Goal: Information Seeking & Learning: Learn about a topic

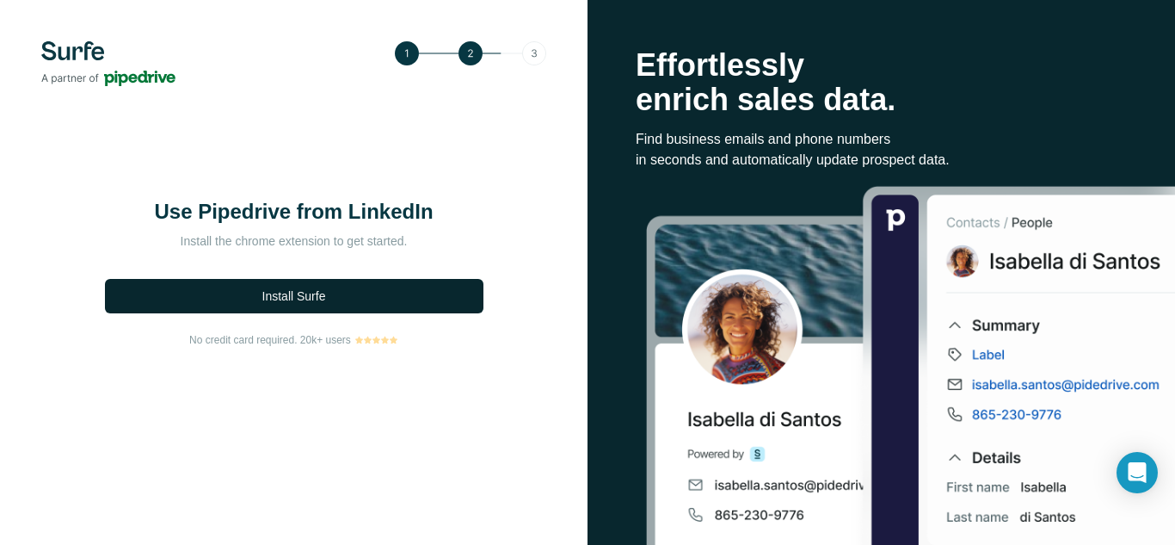
click at [281, 301] on span "Install Surfe" at bounding box center [294, 295] width 64 height 17
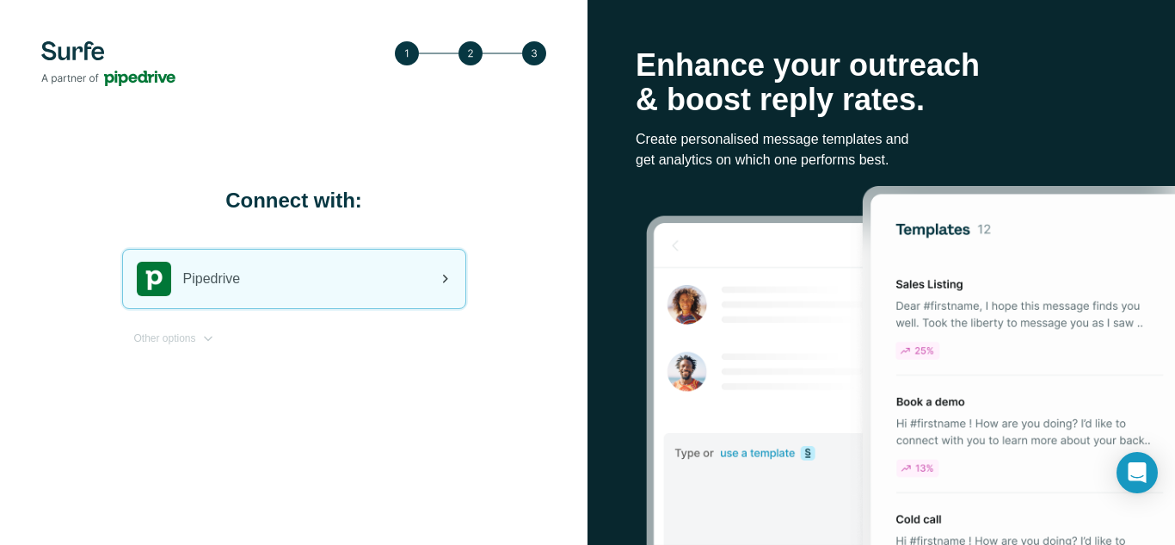
click at [248, 261] on div "Pipedrive" at bounding box center [294, 278] width 342 height 58
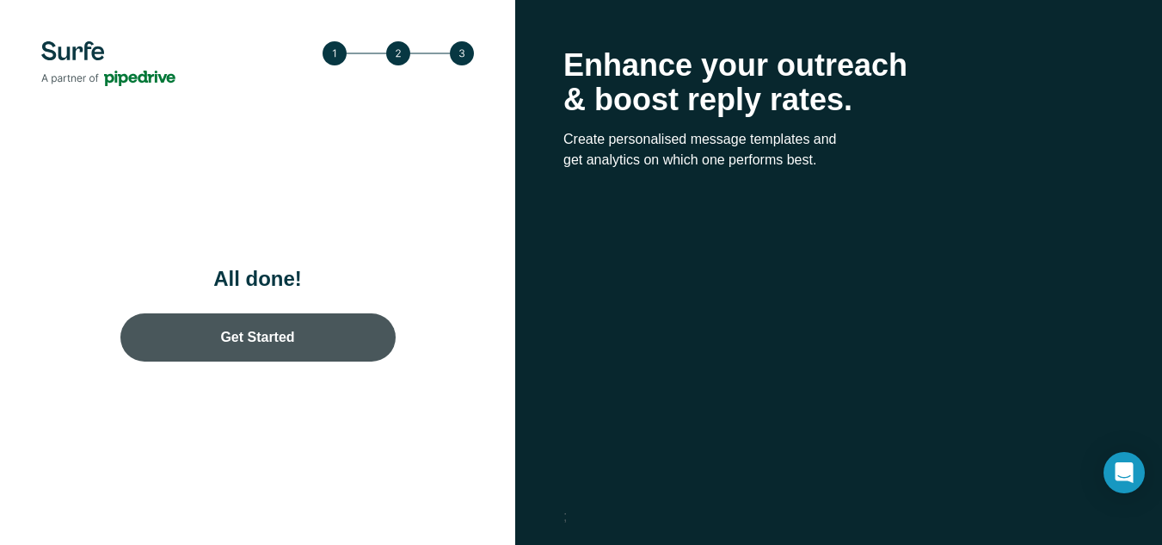
click at [318, 332] on link "Get Started" at bounding box center [257, 337] width 275 height 48
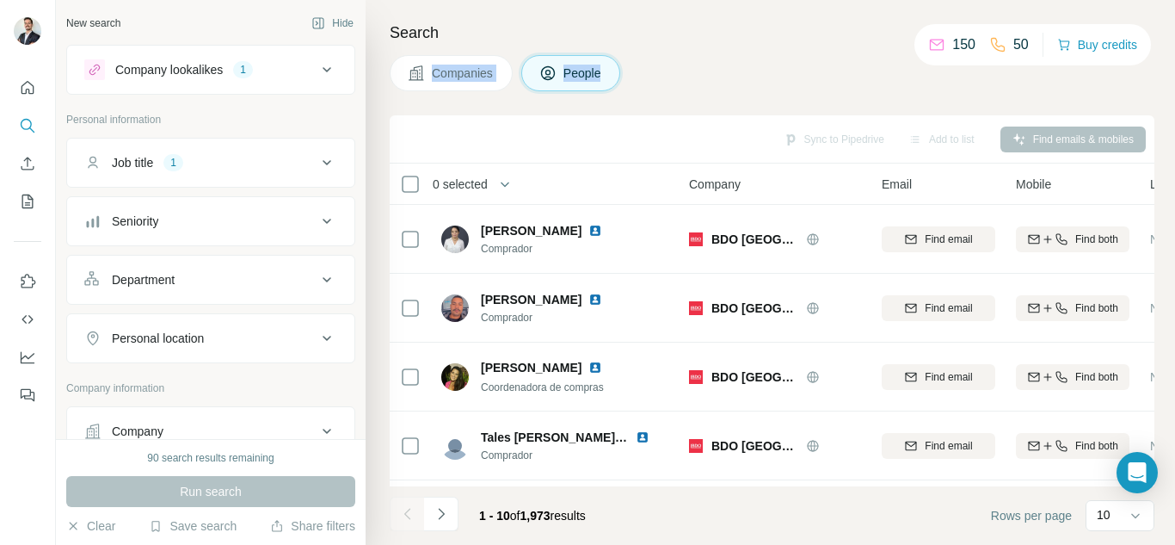
click at [711, 52] on div "Search Companies People Sync to Pipedrive Add to list Find emails & mobiles 0 s…" at bounding box center [770, 272] width 809 height 545
click at [1006, 92] on div "Search Companies People Sync to Pipedrive Add to list Find emails & mobiles 0 s…" at bounding box center [770, 272] width 809 height 545
click at [434, 78] on span "Companies" at bounding box center [463, 73] width 63 height 17
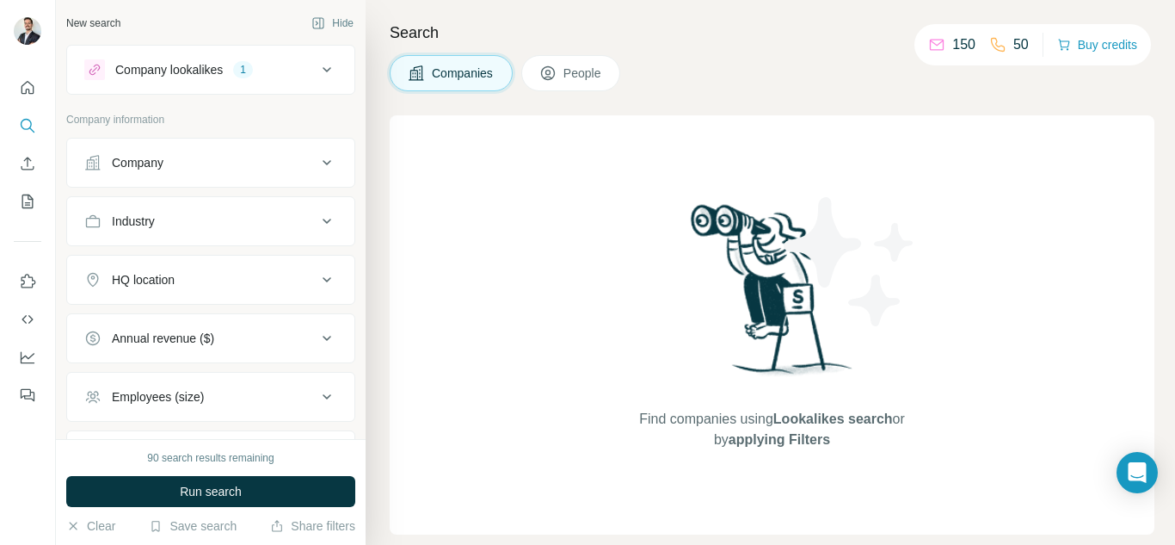
click at [576, 69] on span "People" at bounding box center [583, 73] width 40 height 17
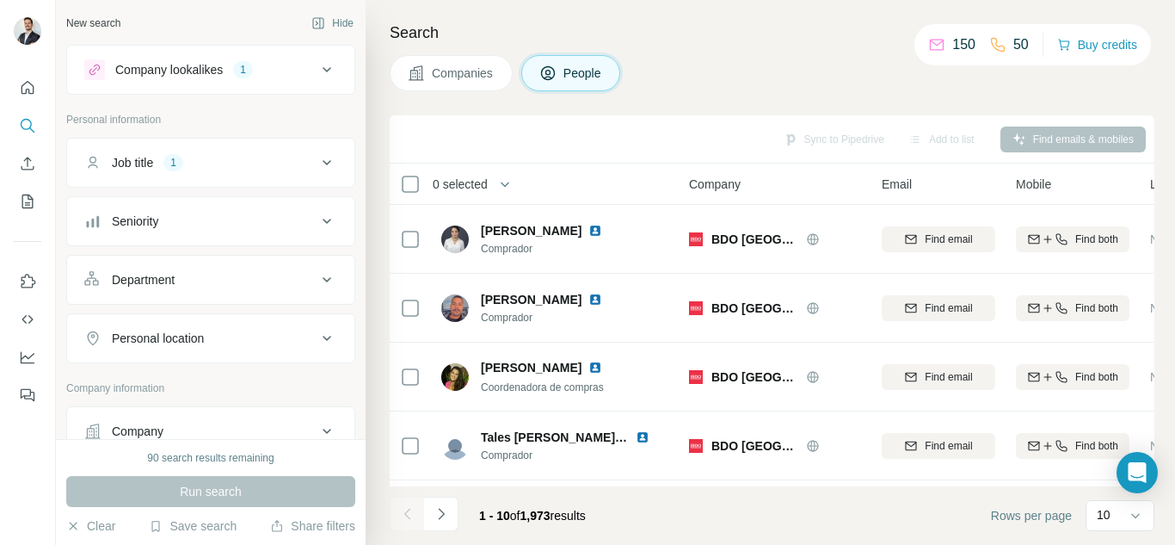
click at [323, 221] on icon at bounding box center [327, 220] width 9 height 5
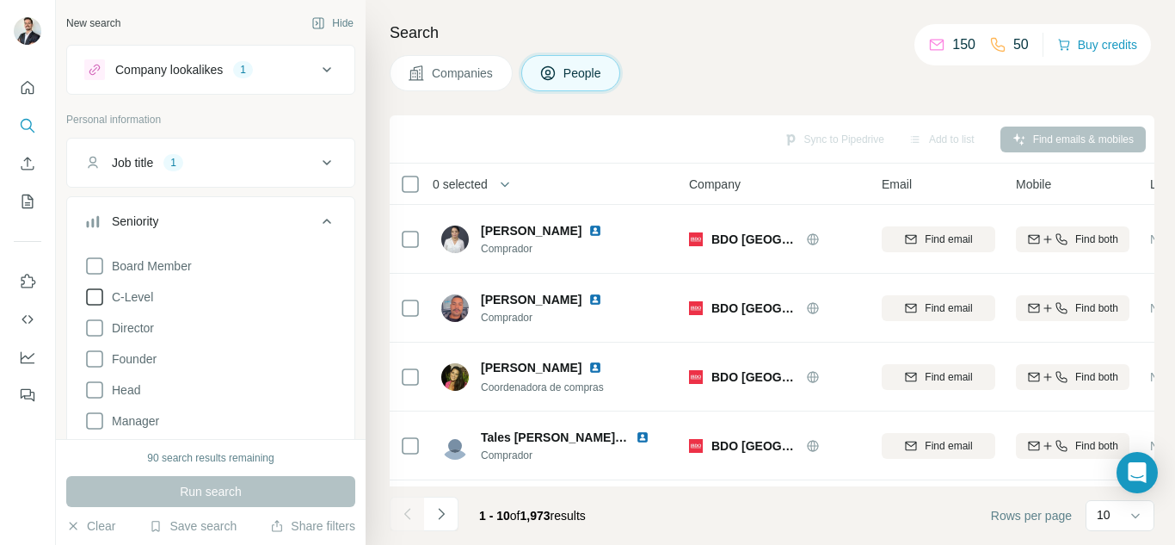
click at [98, 298] on icon at bounding box center [94, 296] width 21 height 21
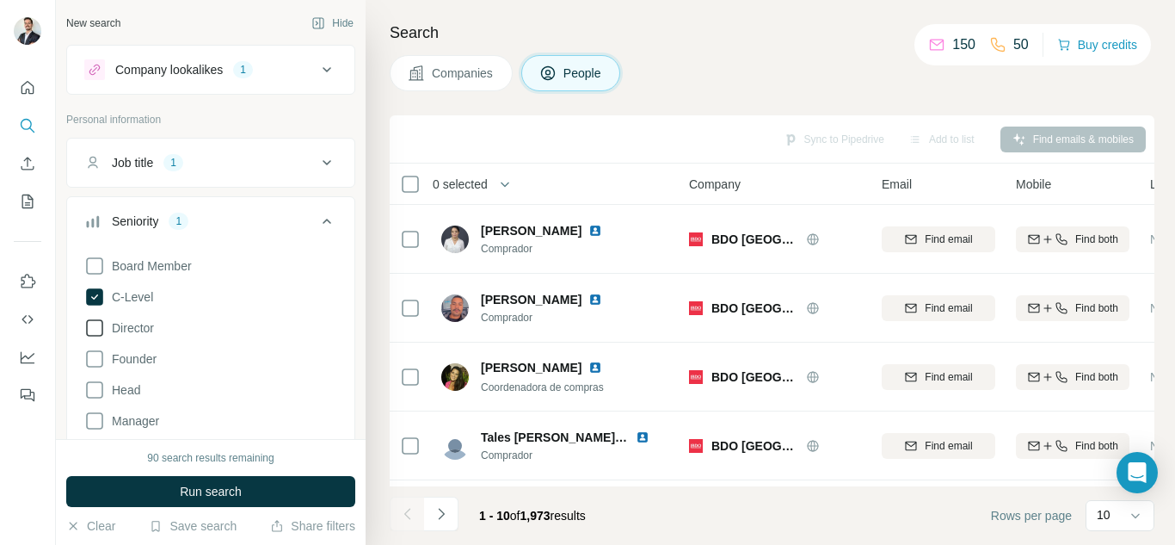
click at [88, 328] on icon at bounding box center [94, 327] width 21 height 21
click at [94, 358] on icon at bounding box center [94, 358] width 21 height 21
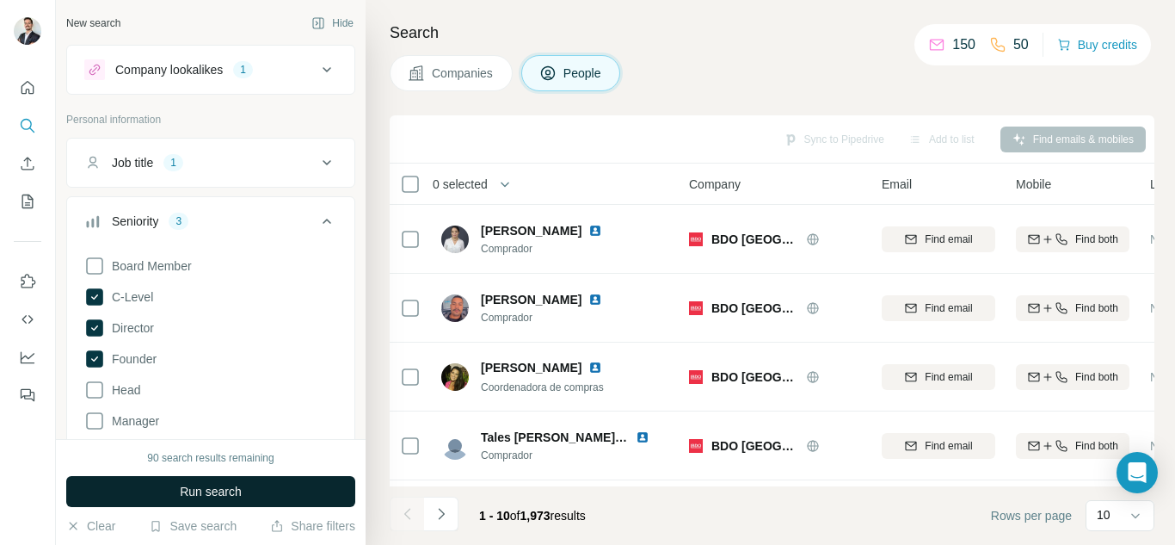
click at [242, 494] on span "Run search" at bounding box center [211, 491] width 62 height 17
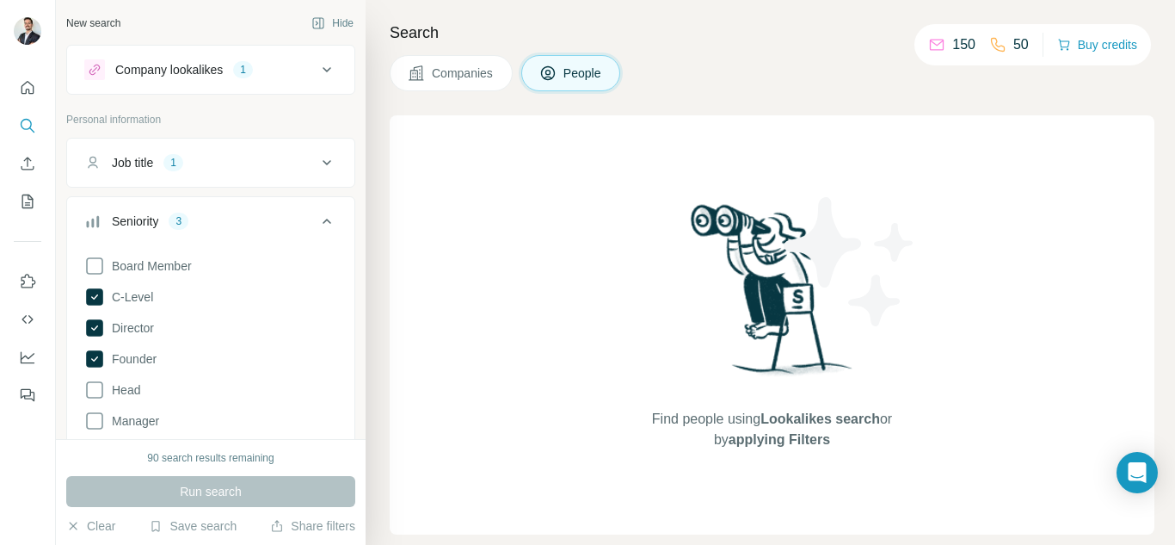
click at [323, 78] on button "Company lookalikes 1" at bounding box center [210, 69] width 287 height 41
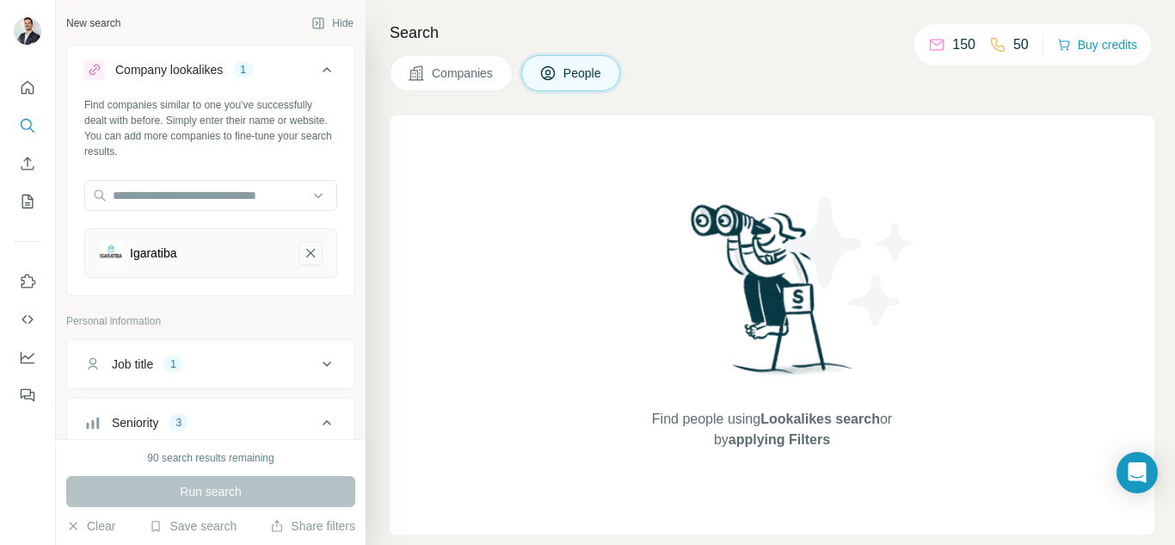
click at [303, 255] on icon "Igaratiba-remove-button" at bounding box center [310, 252] width 15 height 17
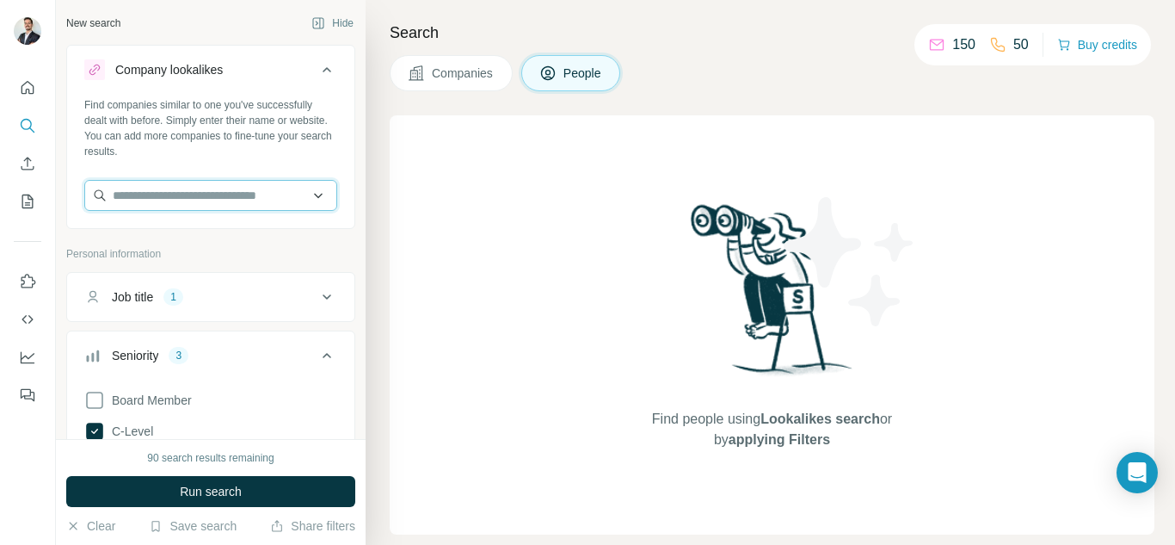
click at [249, 188] on input "text" at bounding box center [210, 195] width 253 height 31
click at [237, 200] on input "text" at bounding box center [210, 195] width 253 height 31
click at [292, 147] on div "Find companies similar to one you've successfully dealt with before. Simply ent…" at bounding box center [210, 128] width 253 height 62
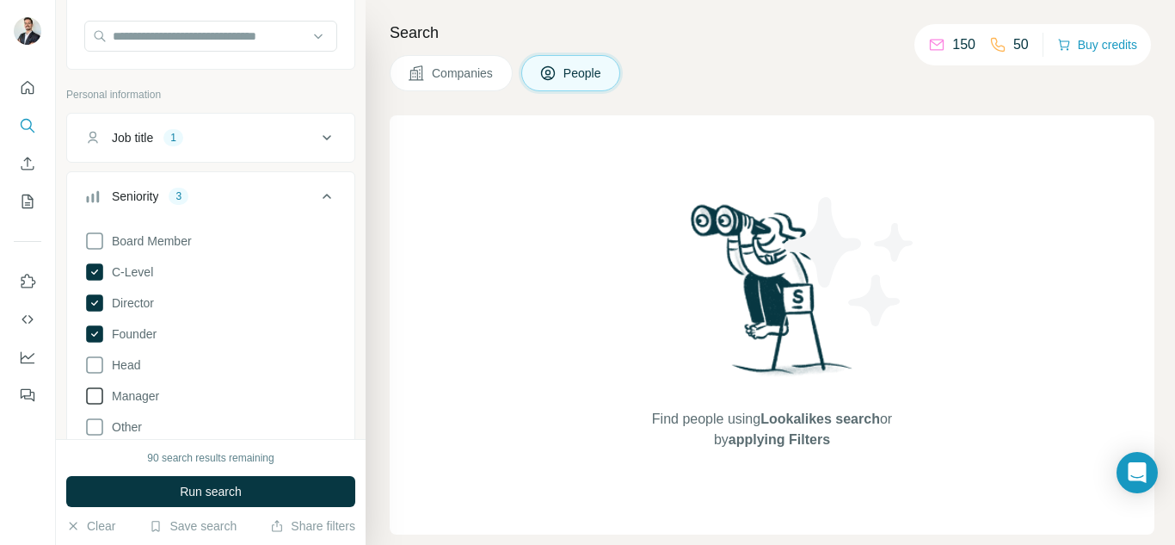
scroll to position [172, 0]
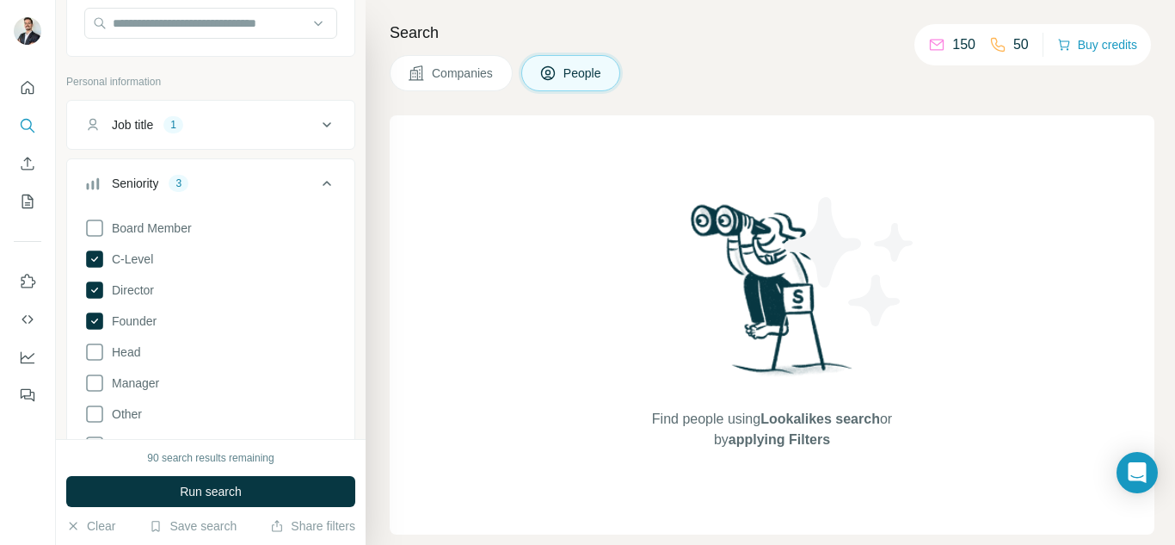
click at [190, 489] on span "Run search" at bounding box center [211, 491] width 62 height 17
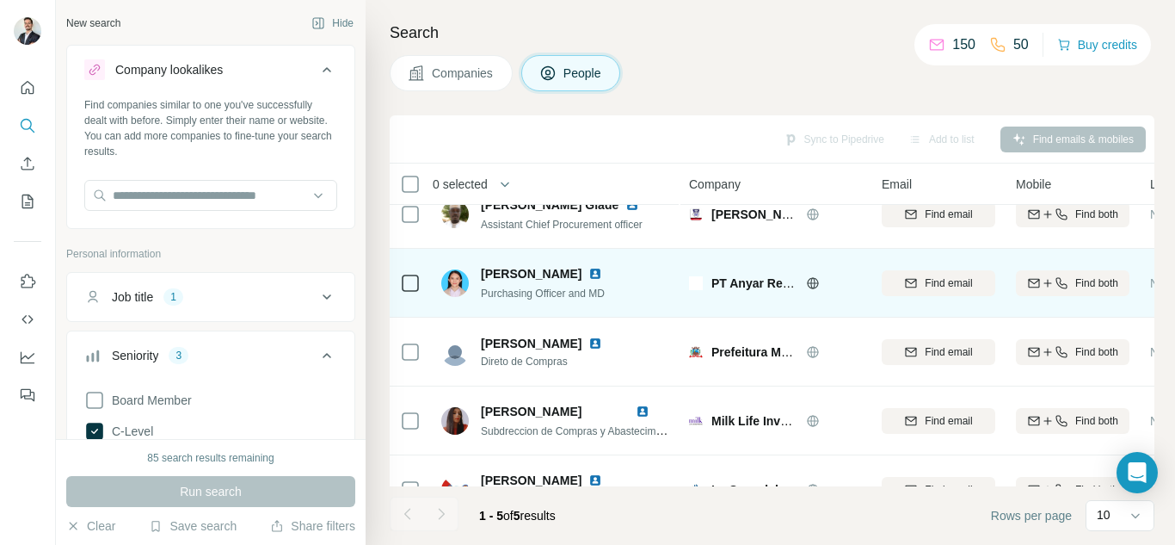
scroll to position [0, 0]
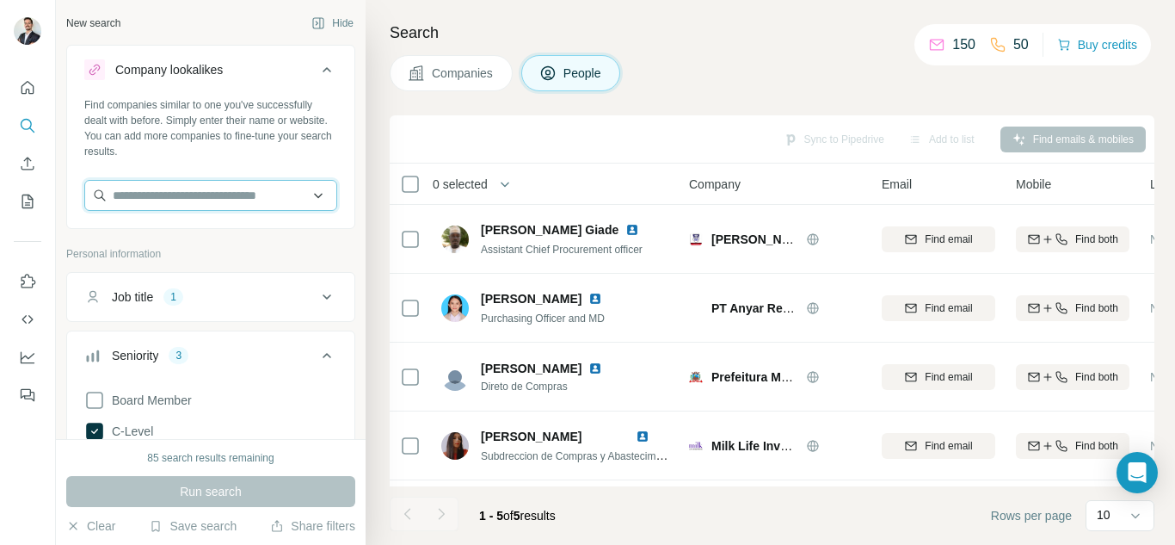
click at [221, 189] on input "text" at bounding box center [210, 195] width 253 height 31
click at [223, 190] on input "text" at bounding box center [210, 195] width 253 height 31
type input "**********"
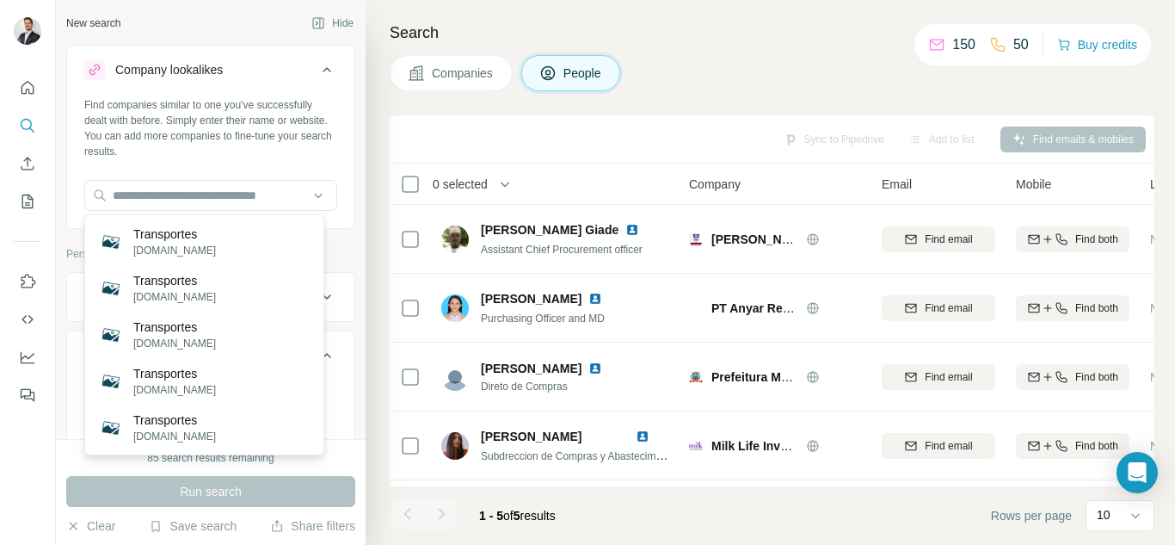
click at [321, 70] on button "Company lookalikes" at bounding box center [210, 73] width 287 height 48
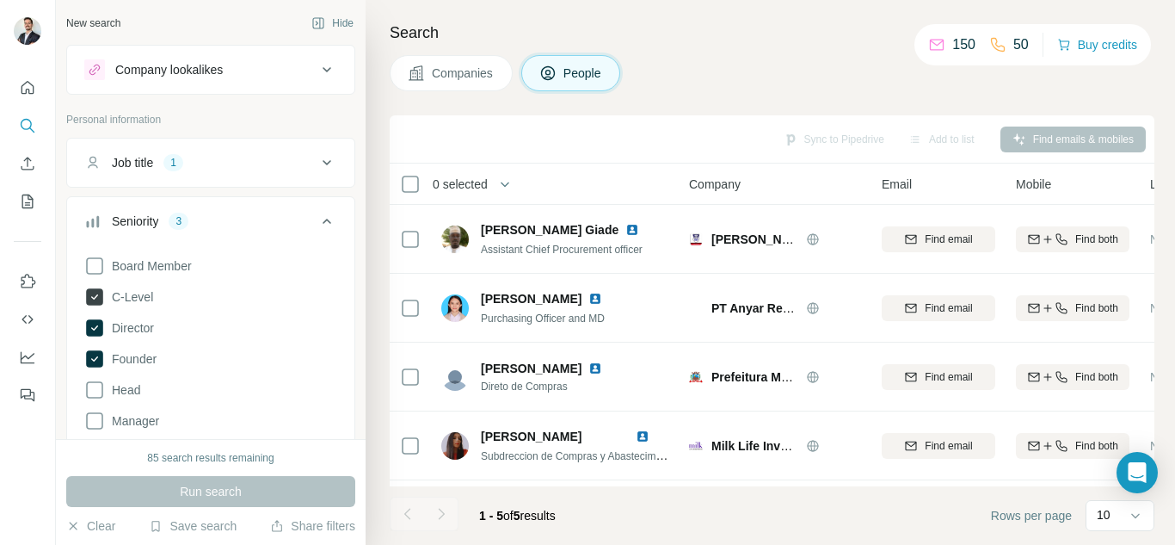
click at [99, 302] on icon at bounding box center [94, 296] width 17 height 17
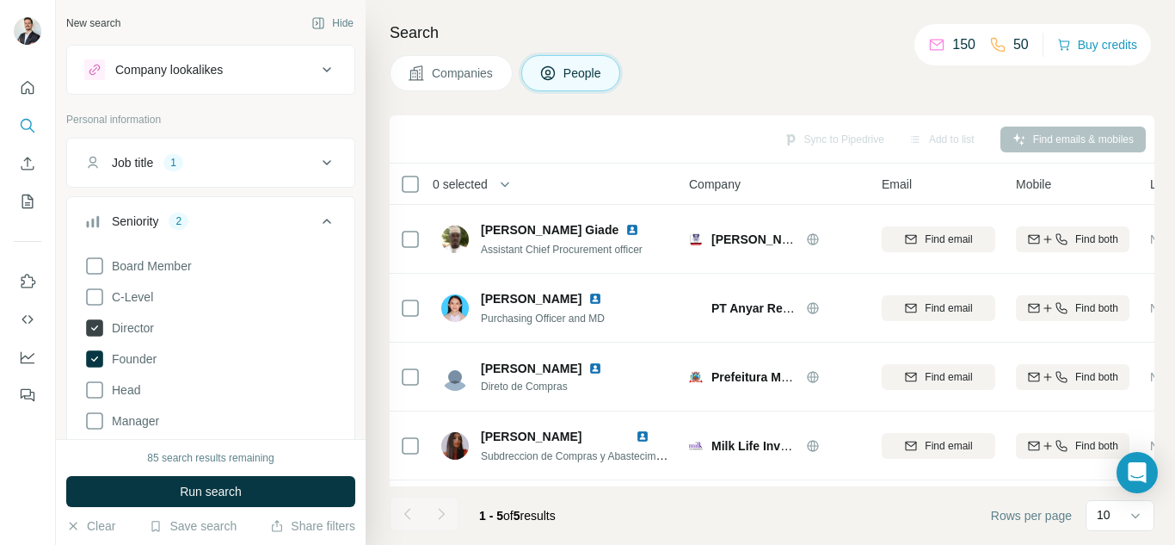
click at [95, 326] on icon at bounding box center [94, 327] width 17 height 17
click at [94, 358] on icon at bounding box center [94, 358] width 17 height 17
click at [297, 169] on div "Job title 1" at bounding box center [200, 162] width 232 height 17
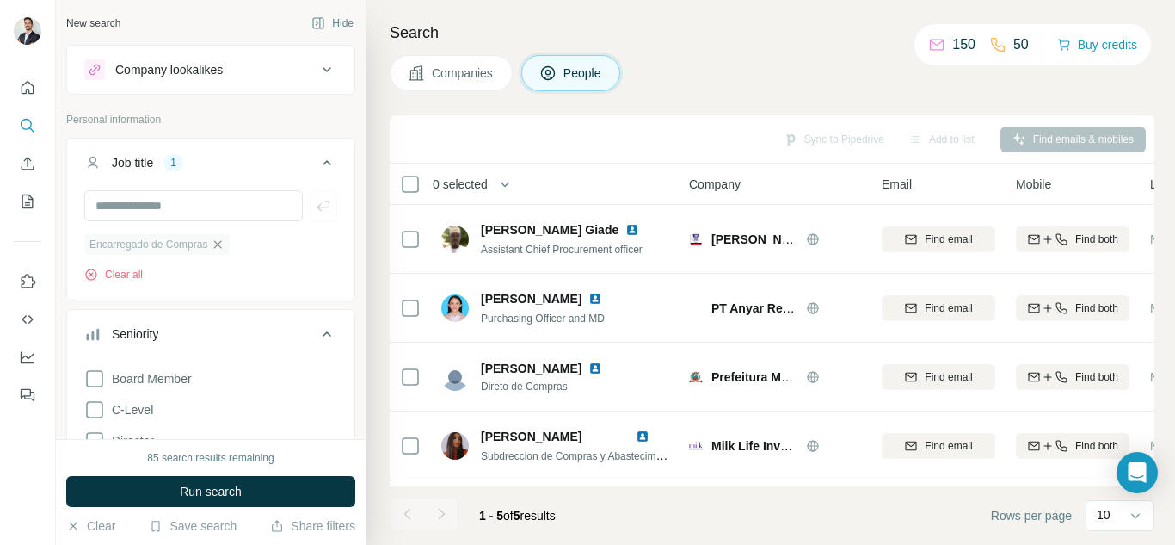
click at [224, 247] on icon "button" at bounding box center [218, 244] width 14 height 14
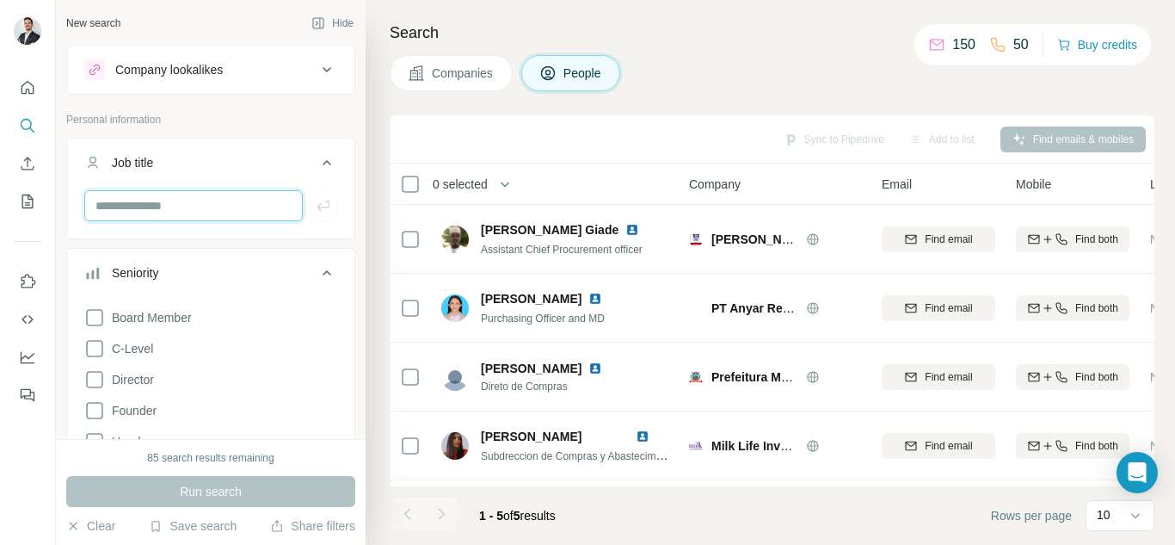
click at [198, 209] on input "text" at bounding box center [193, 205] width 218 height 31
click at [317, 157] on icon at bounding box center [327, 162] width 21 height 21
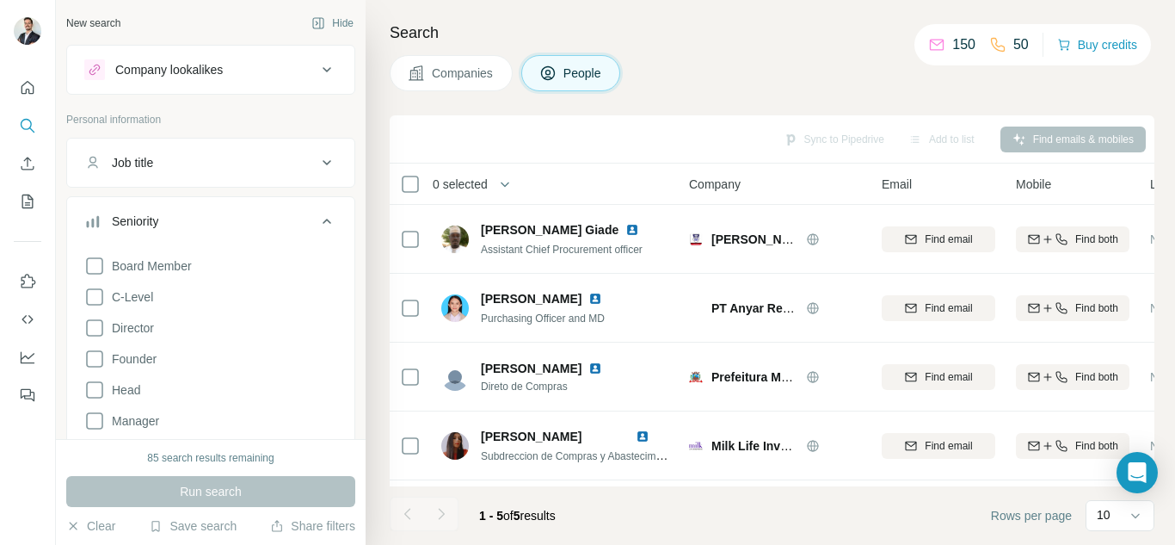
click at [326, 221] on button "Seniority" at bounding box center [210, 224] width 287 height 48
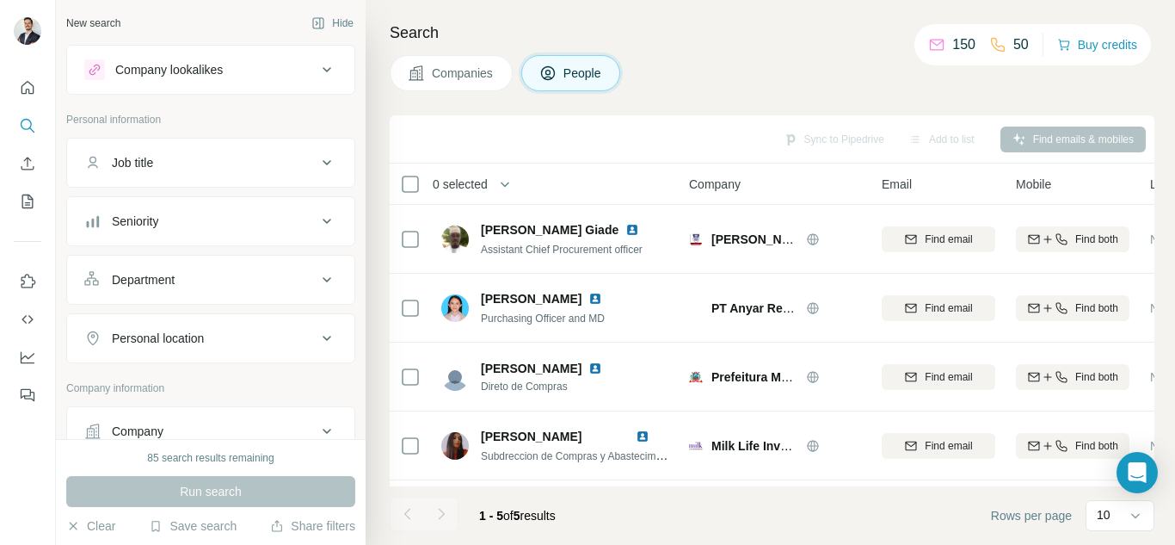
scroll to position [86, 0]
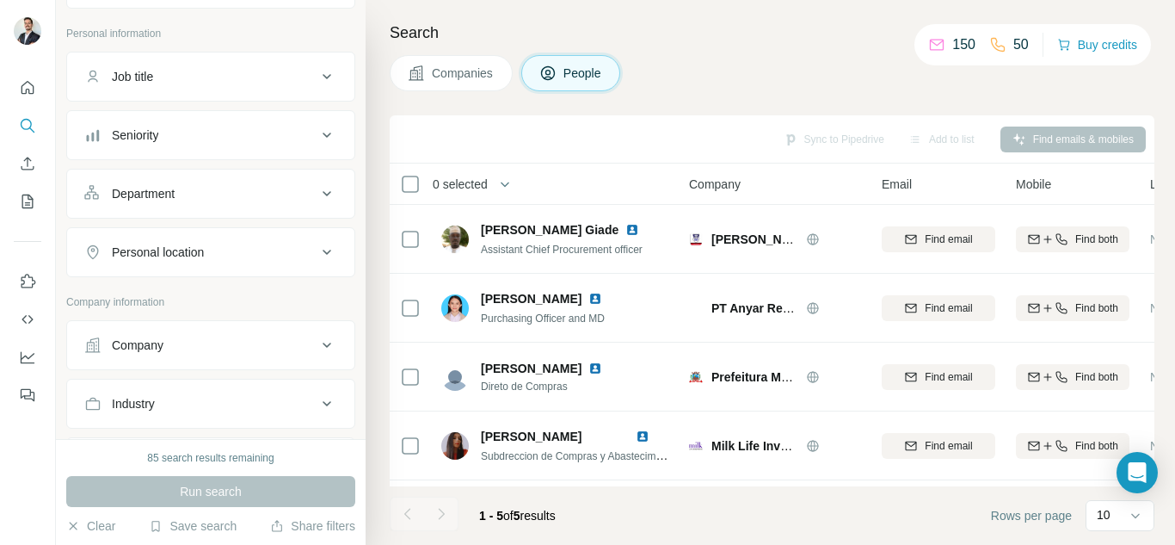
click at [224, 261] on button "Personal location" at bounding box center [210, 251] width 287 height 41
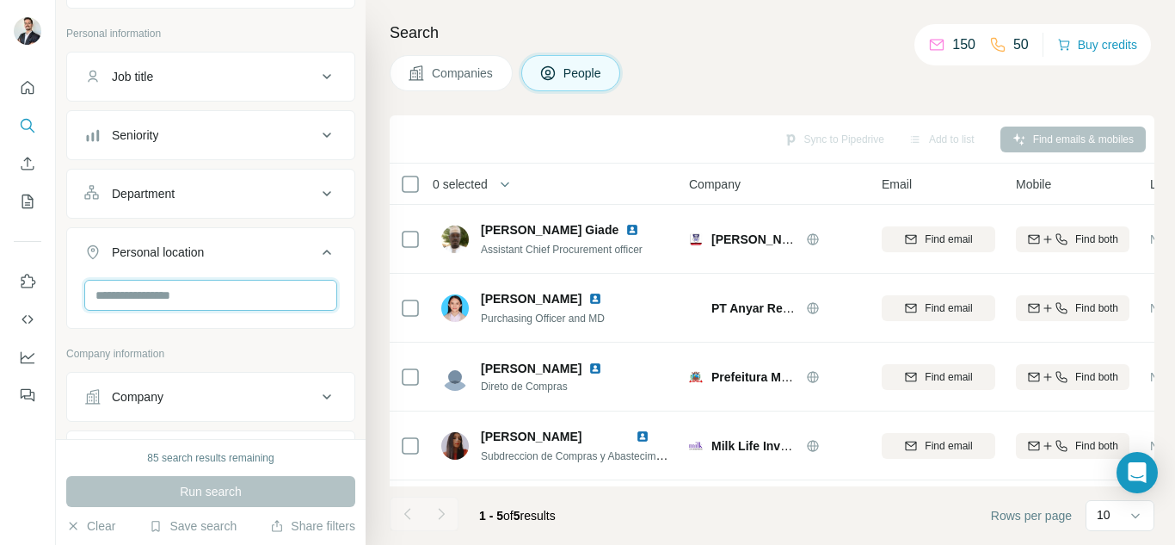
click at [191, 300] on input "text" at bounding box center [210, 295] width 253 height 31
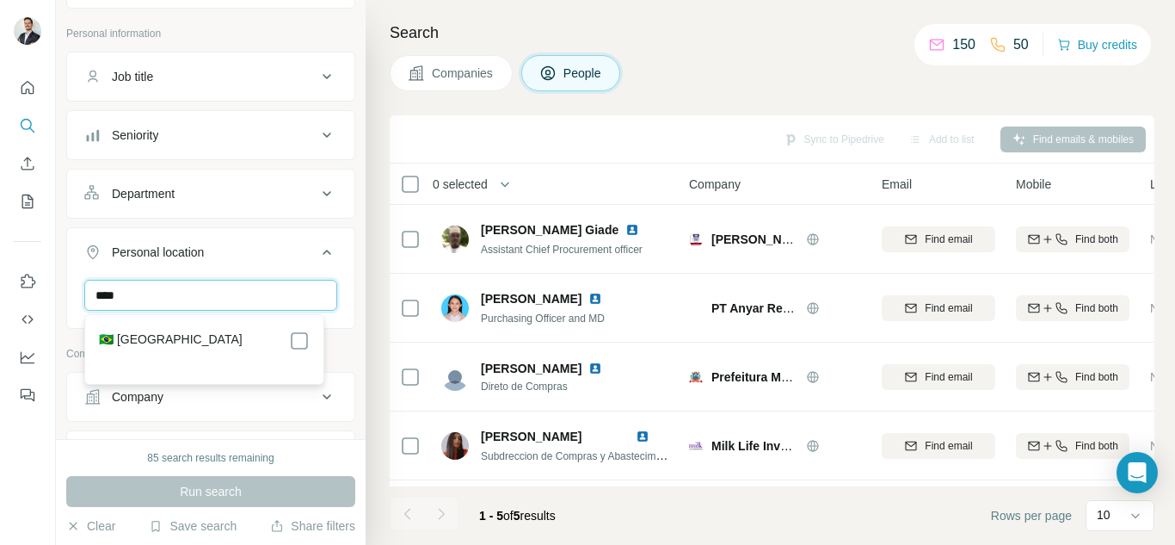
type input "****"
drag, startPoint x: 230, startPoint y: 352, endPoint x: 254, endPoint y: 348, distance: 24.3
click at [230, 351] on section "🇧🇷 Brazil" at bounding box center [199, 349] width 221 height 38
click at [309, 336] on icon at bounding box center [299, 340] width 21 height 21
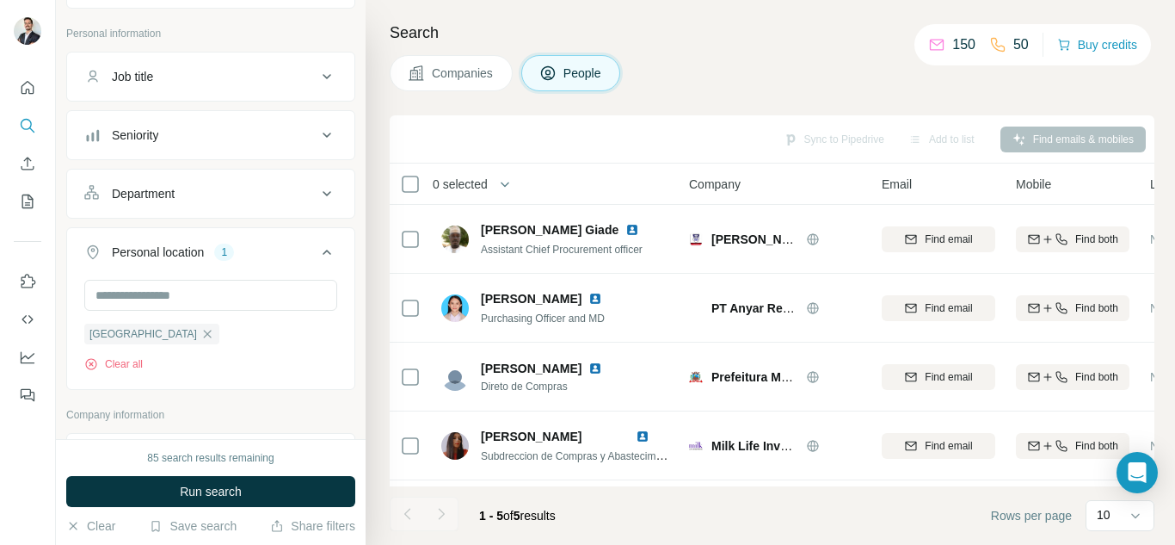
click at [317, 254] on icon at bounding box center [327, 252] width 21 height 21
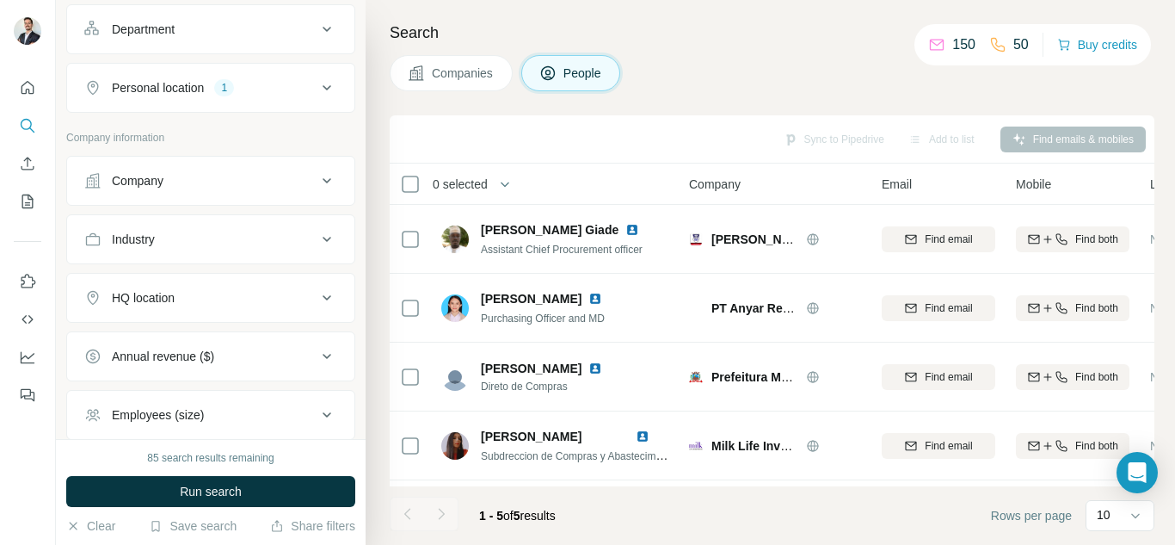
scroll to position [258, 0]
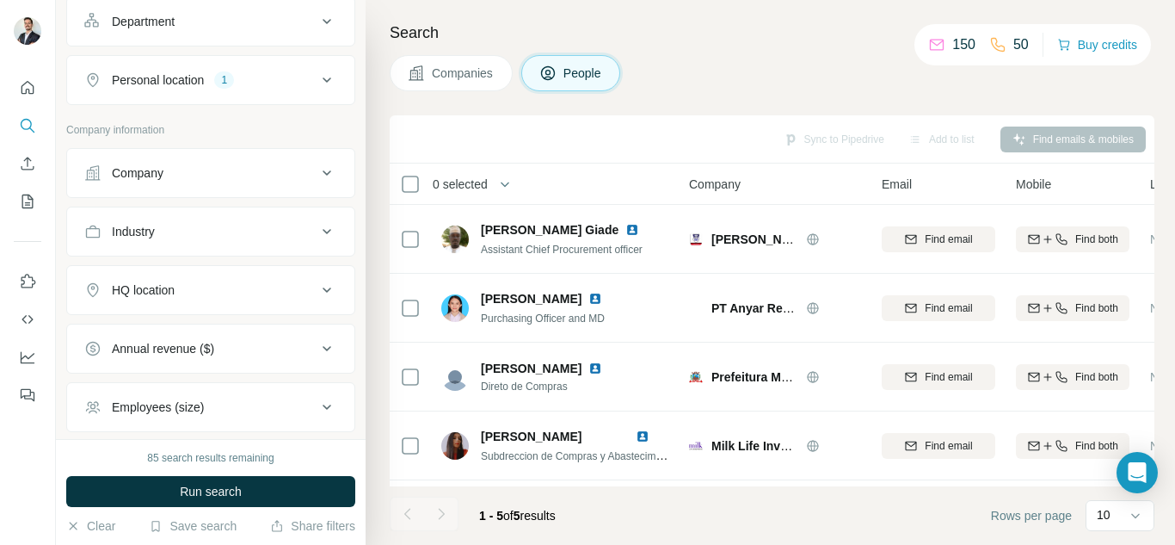
click at [317, 170] on icon at bounding box center [327, 173] width 21 height 21
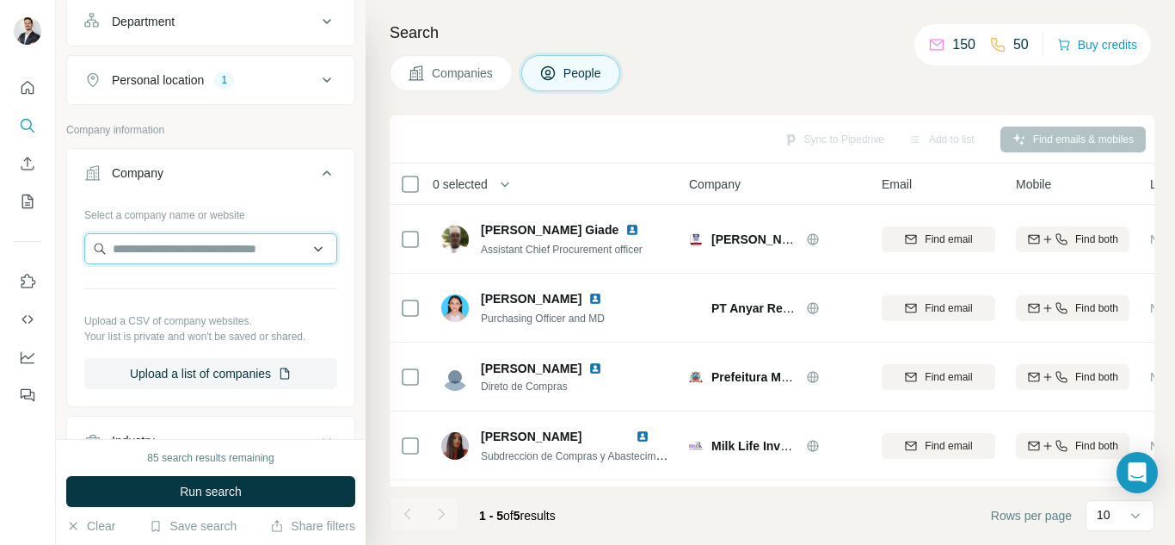
click at [313, 260] on input "text" at bounding box center [210, 248] width 253 height 31
click at [305, 248] on input "text" at bounding box center [210, 248] width 253 height 31
click at [317, 176] on icon at bounding box center [327, 173] width 21 height 21
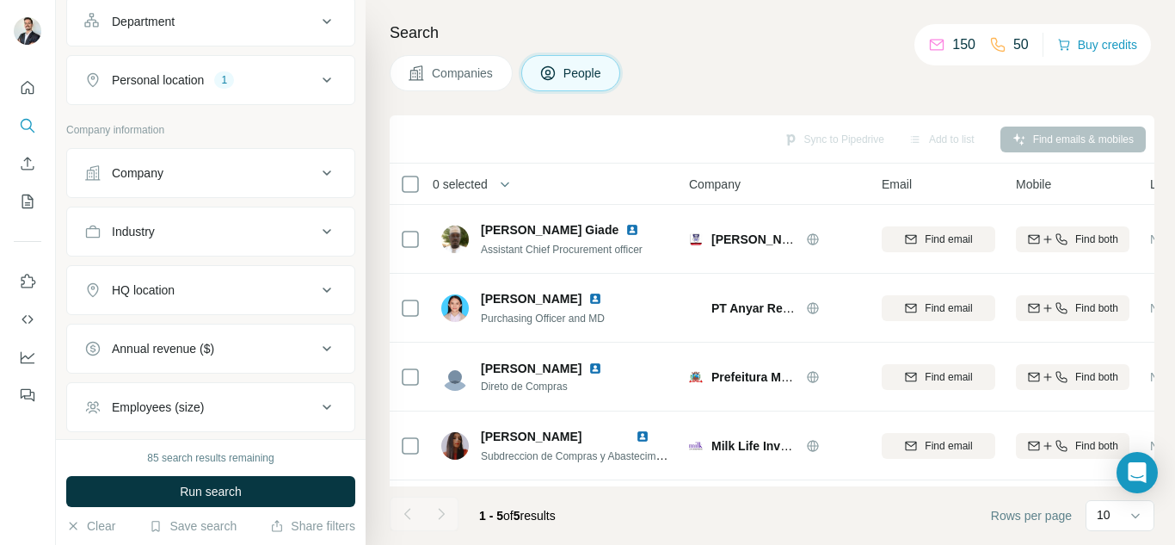
scroll to position [344, 0]
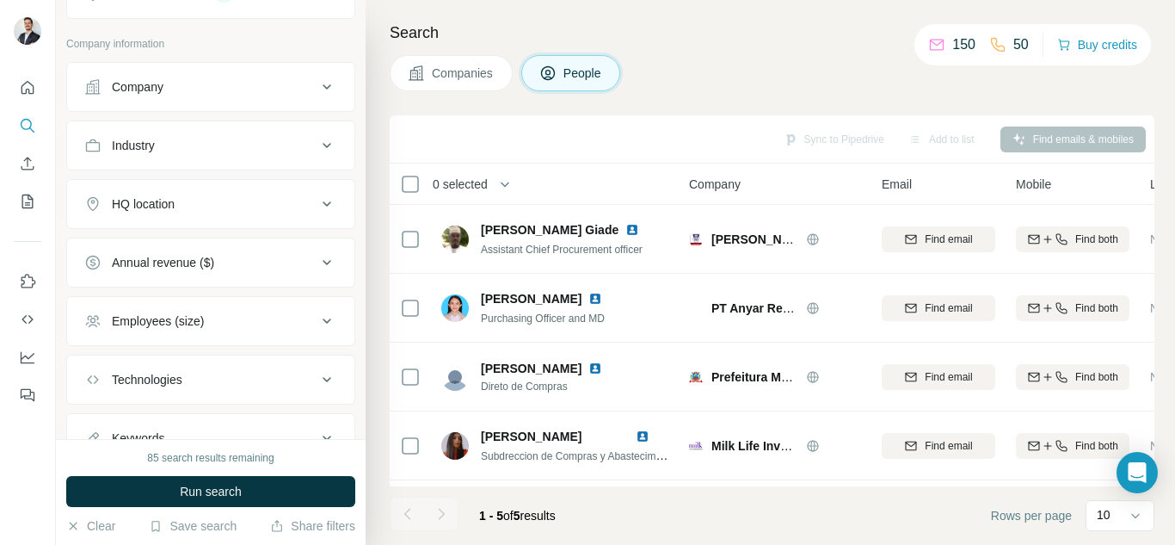
click at [323, 264] on icon at bounding box center [327, 262] width 9 height 5
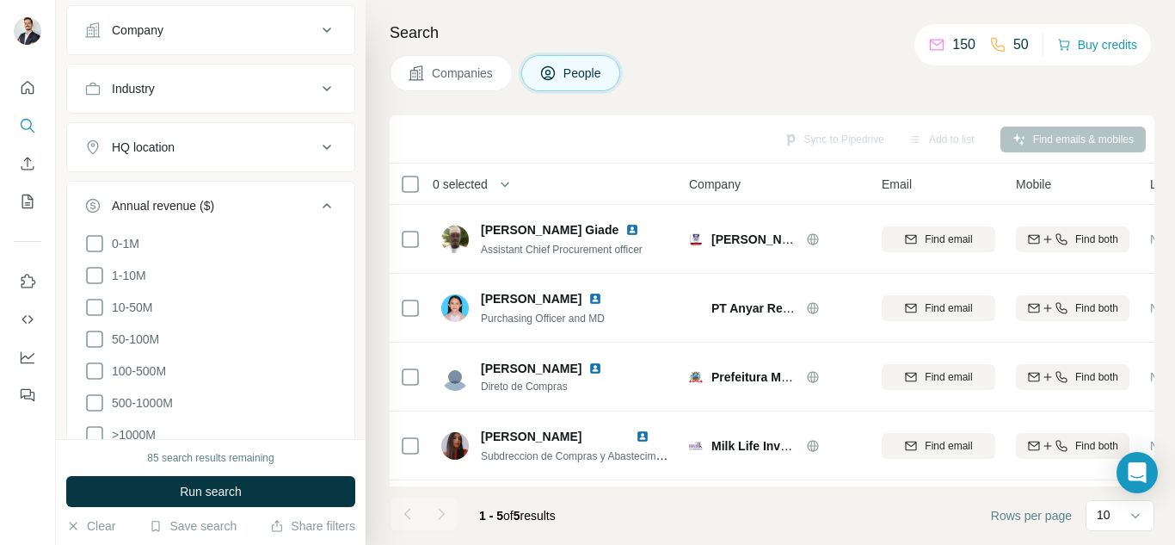
scroll to position [516, 0]
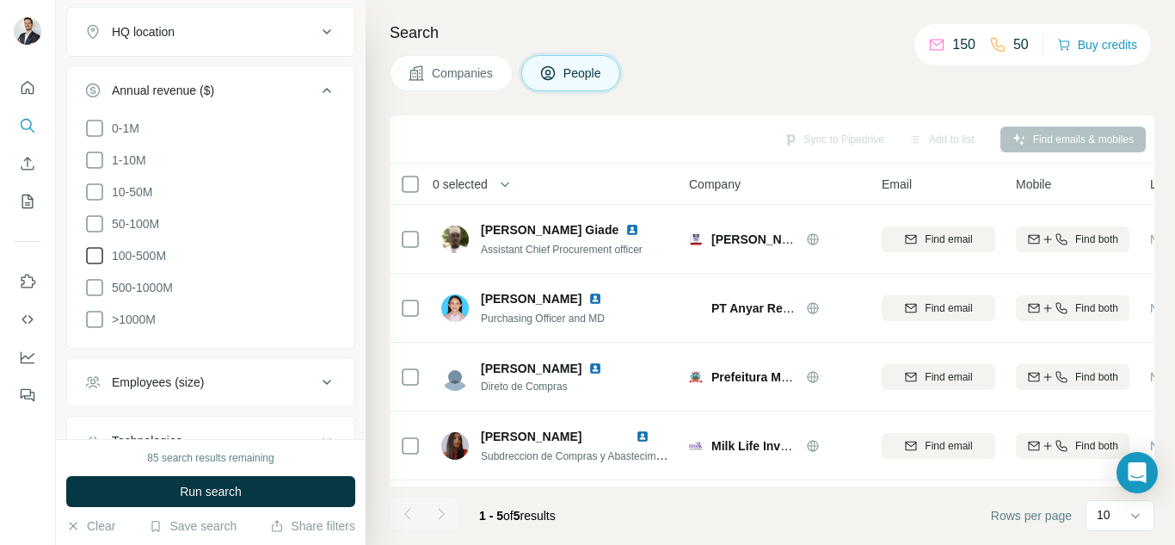
click at [98, 249] on icon at bounding box center [94, 255] width 21 height 21
click at [317, 95] on icon at bounding box center [327, 90] width 21 height 21
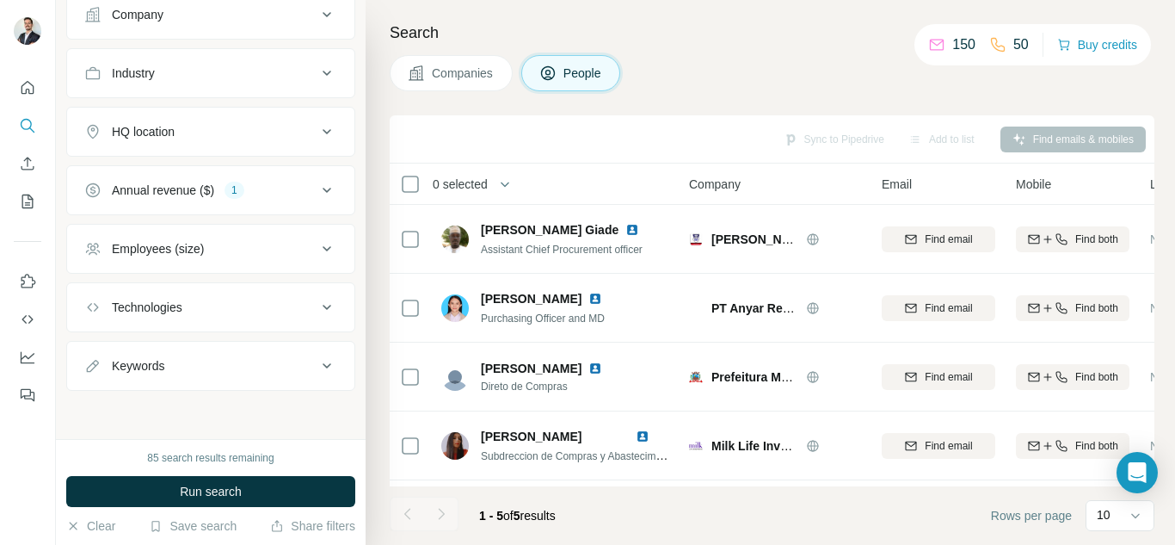
click at [439, 77] on span "Companies" at bounding box center [463, 73] width 63 height 17
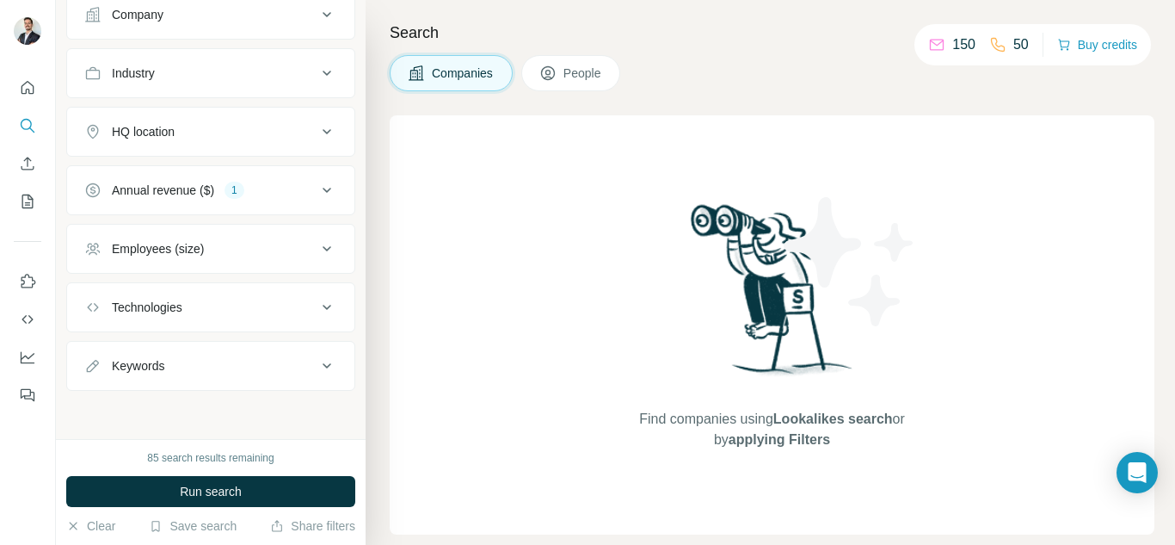
scroll to position [148, 0]
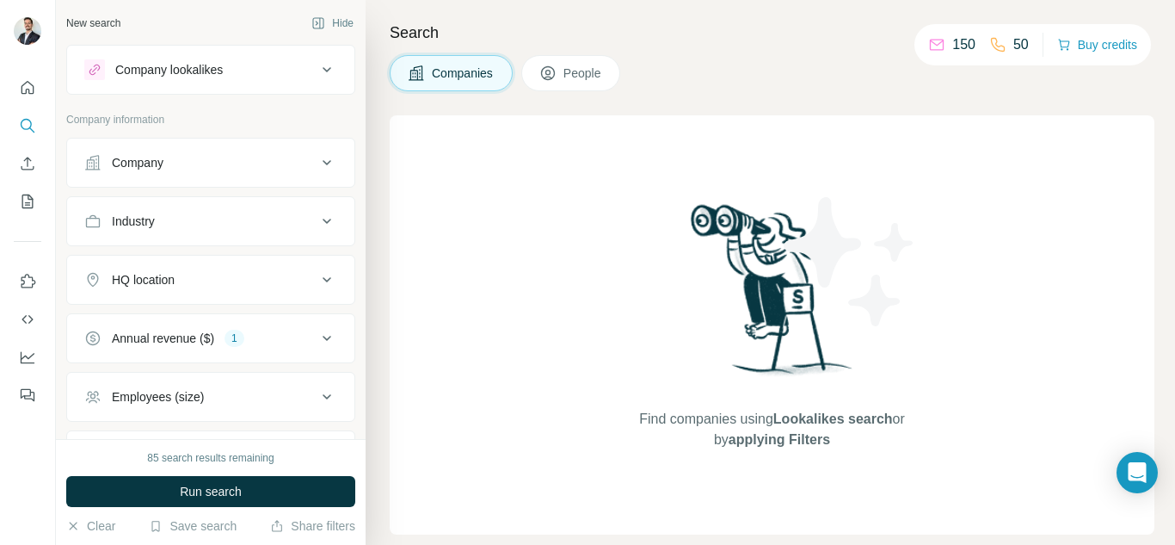
click at [317, 158] on icon at bounding box center [327, 162] width 21 height 21
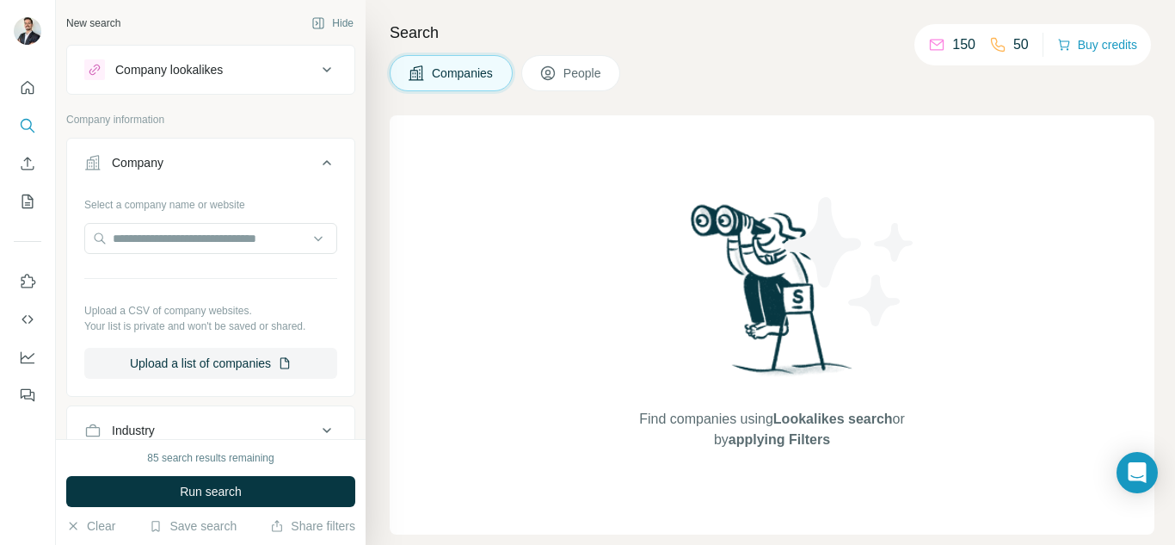
click at [317, 158] on icon at bounding box center [327, 162] width 21 height 21
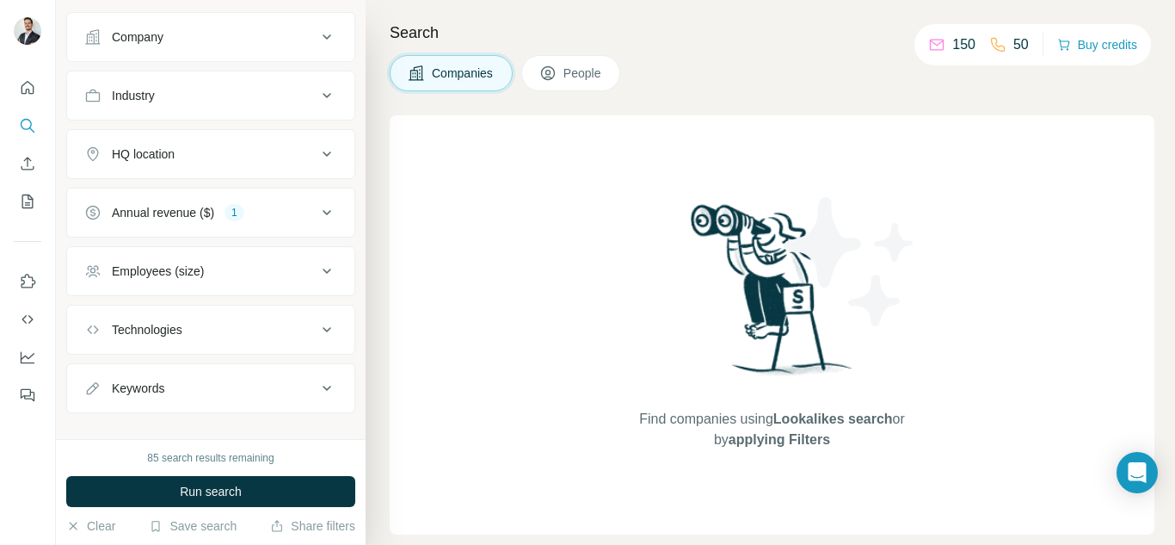
scroll to position [148, 0]
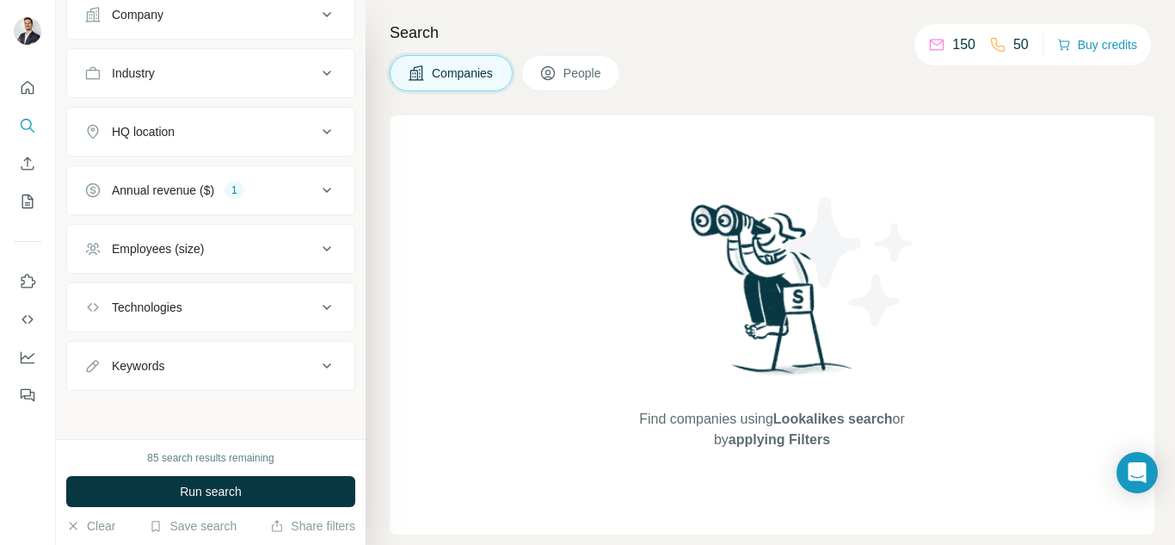
click at [317, 240] on icon at bounding box center [327, 248] width 21 height 21
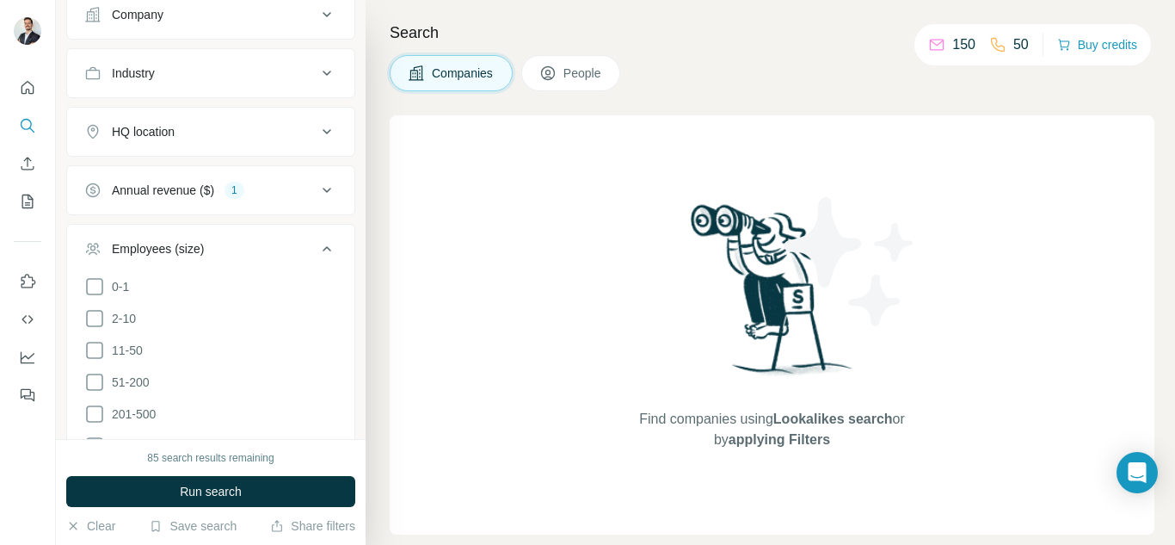
click at [317, 240] on icon at bounding box center [327, 248] width 21 height 21
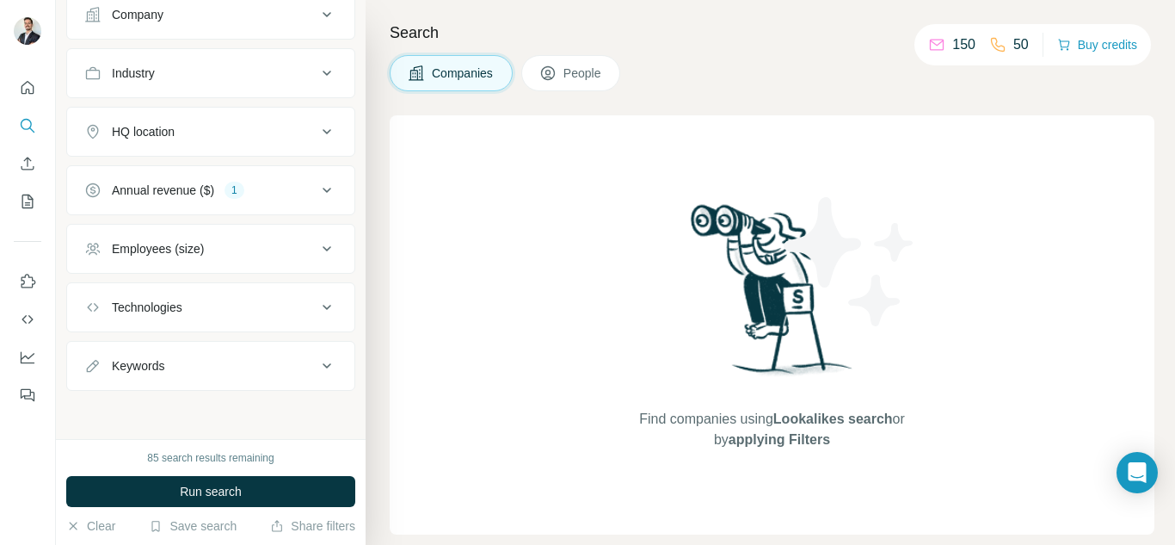
click at [317, 303] on icon at bounding box center [327, 307] width 21 height 21
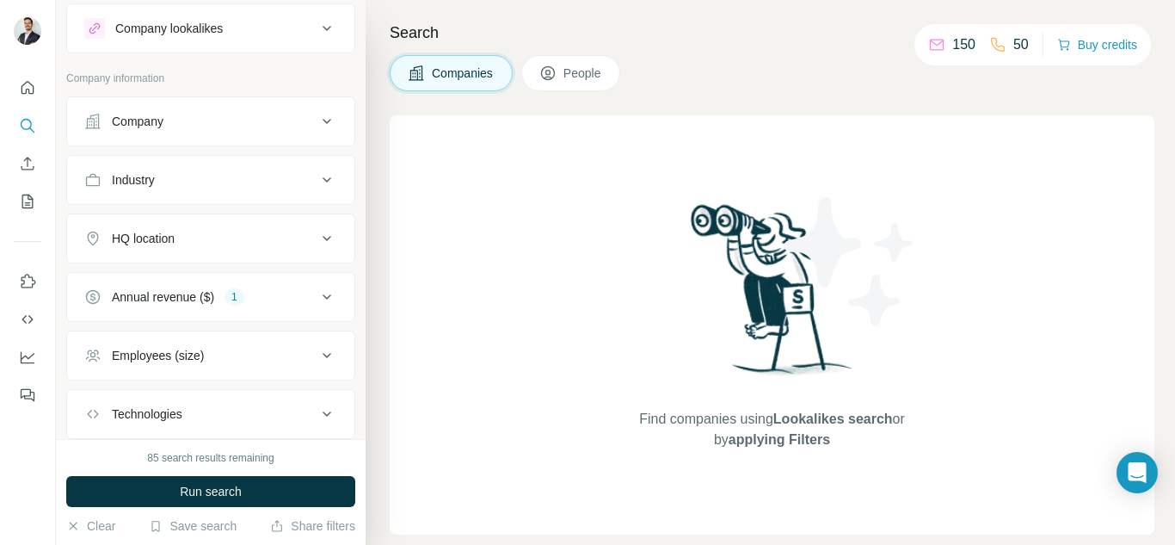
scroll to position [0, 0]
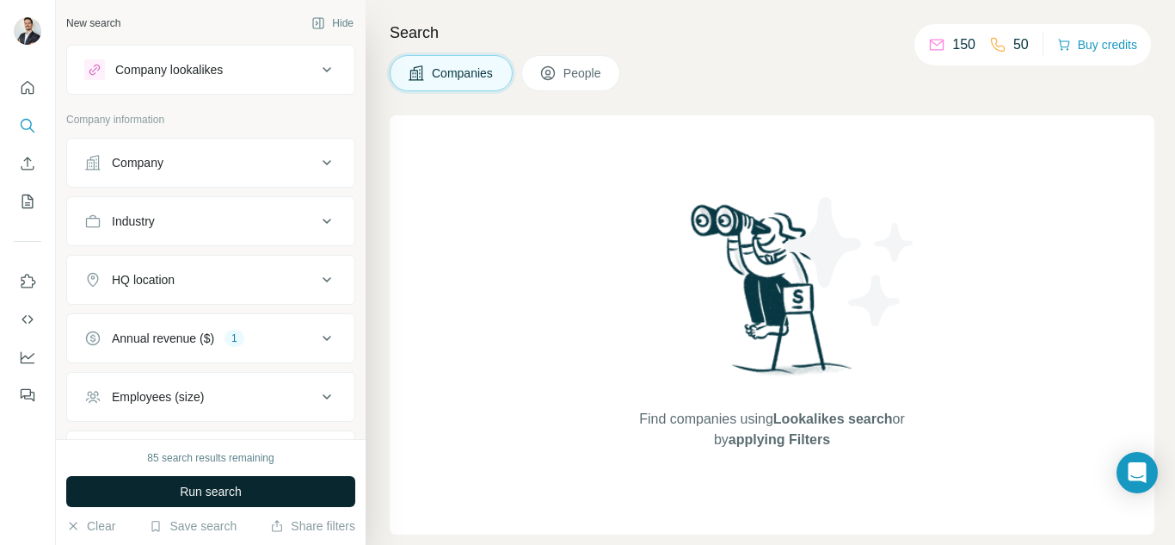
click at [233, 492] on span "Run search" at bounding box center [211, 491] width 62 height 17
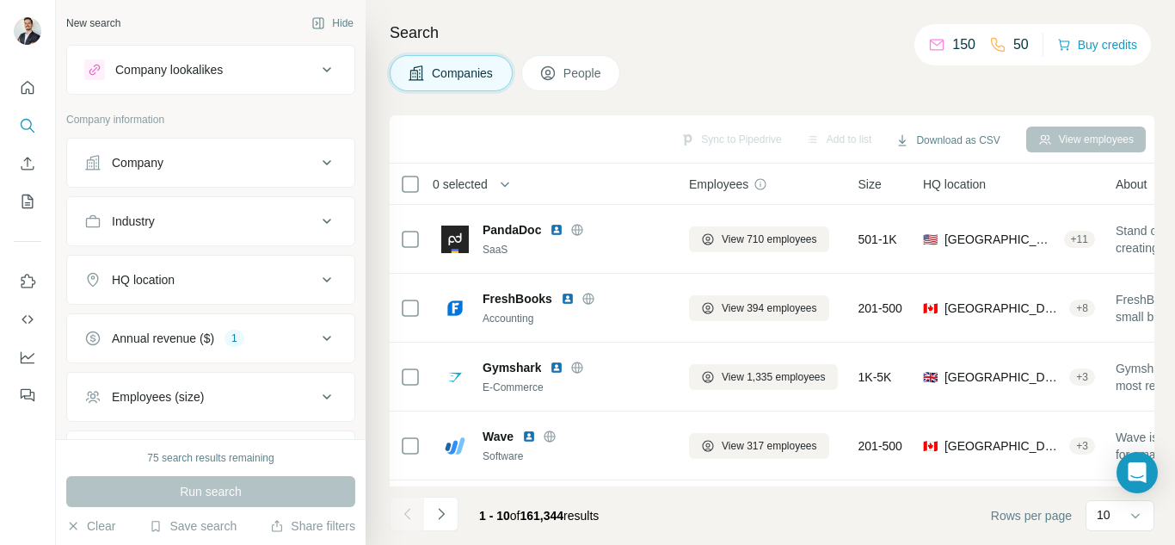
click at [317, 280] on icon at bounding box center [327, 279] width 21 height 21
click at [225, 331] on input "text" at bounding box center [210, 322] width 253 height 31
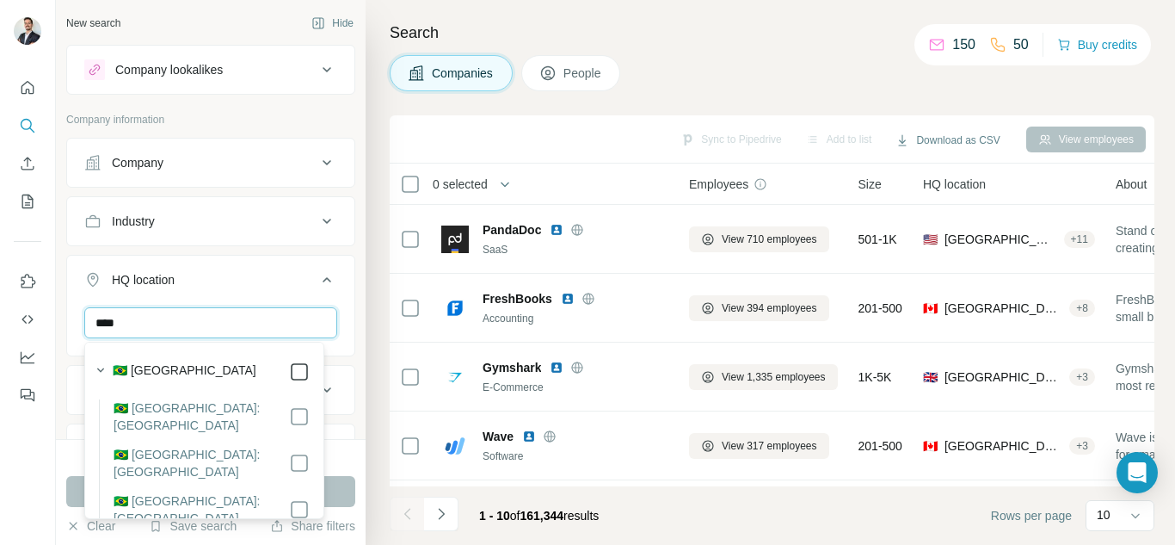
type input "****"
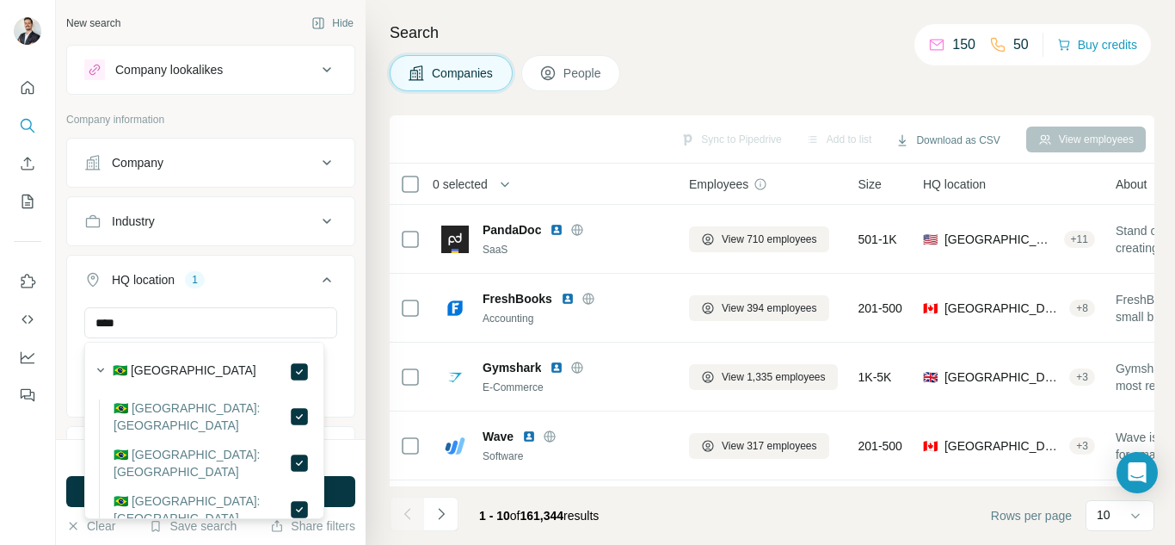
click at [317, 282] on icon at bounding box center [327, 279] width 21 height 21
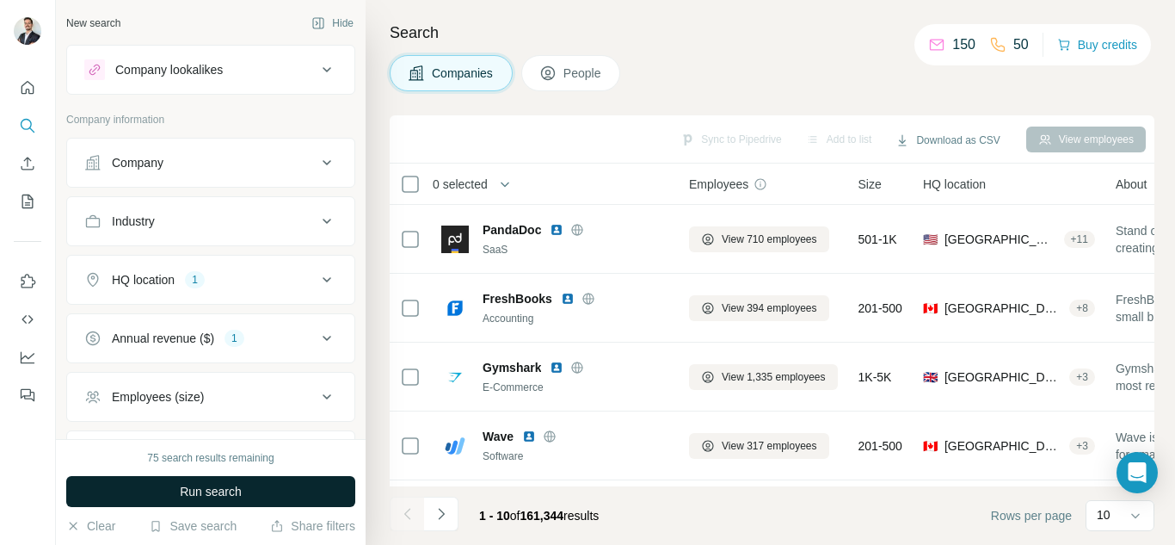
click at [264, 489] on button "Run search" at bounding box center [210, 491] width 289 height 31
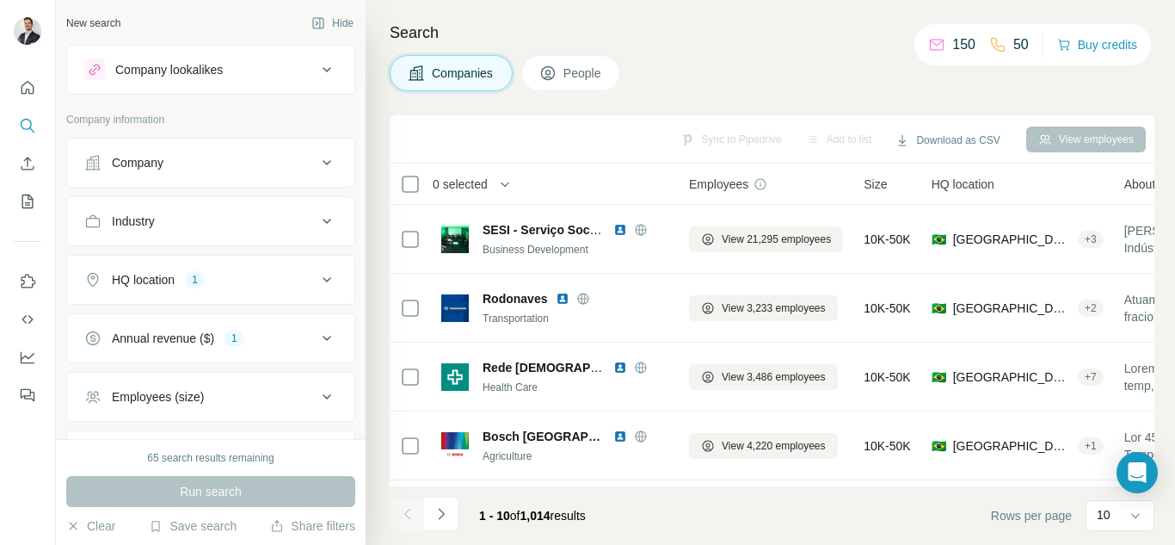
click at [317, 286] on icon at bounding box center [327, 279] width 21 height 21
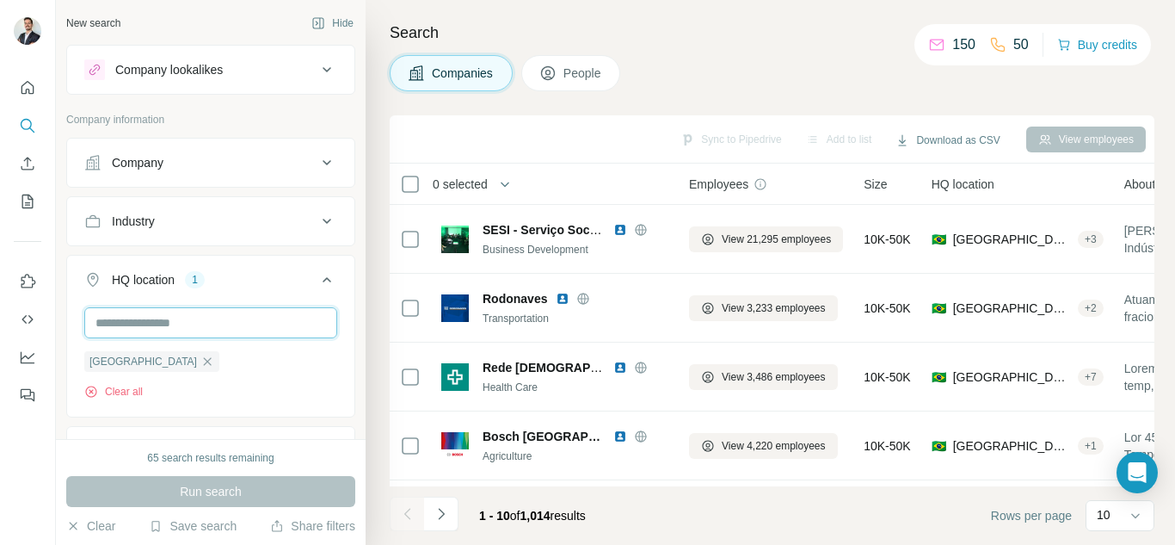
click at [163, 324] on input "text" at bounding box center [210, 322] width 253 height 31
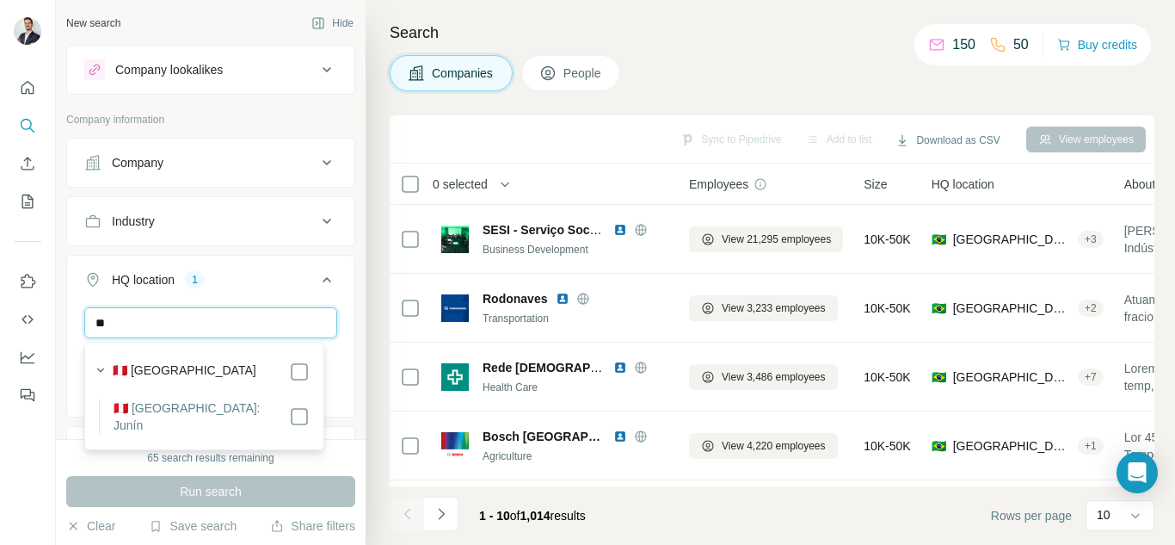
type input "*"
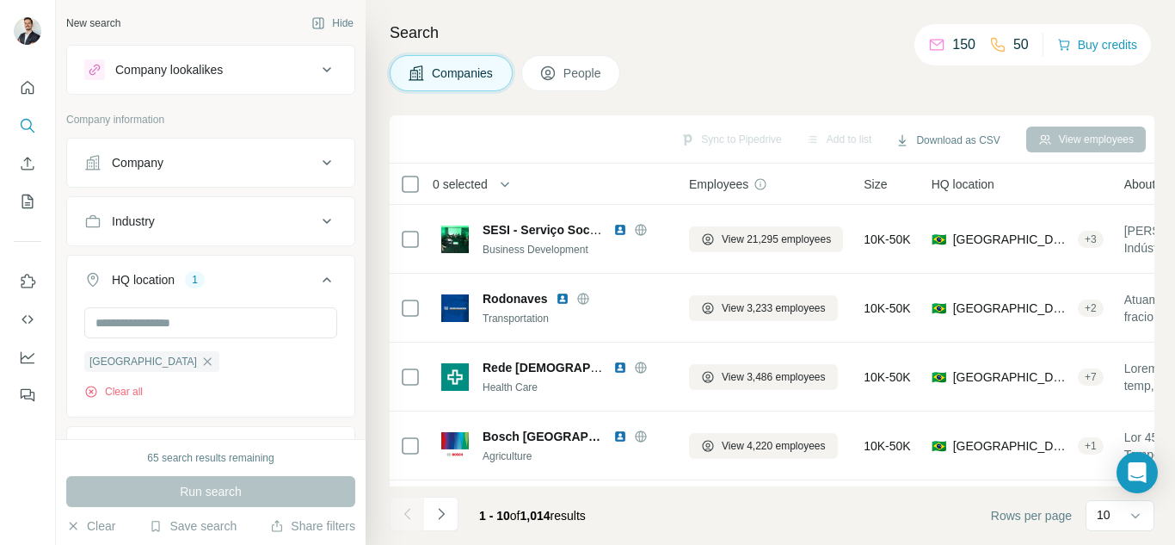
click at [279, 281] on div "HQ location 1" at bounding box center [200, 279] width 232 height 17
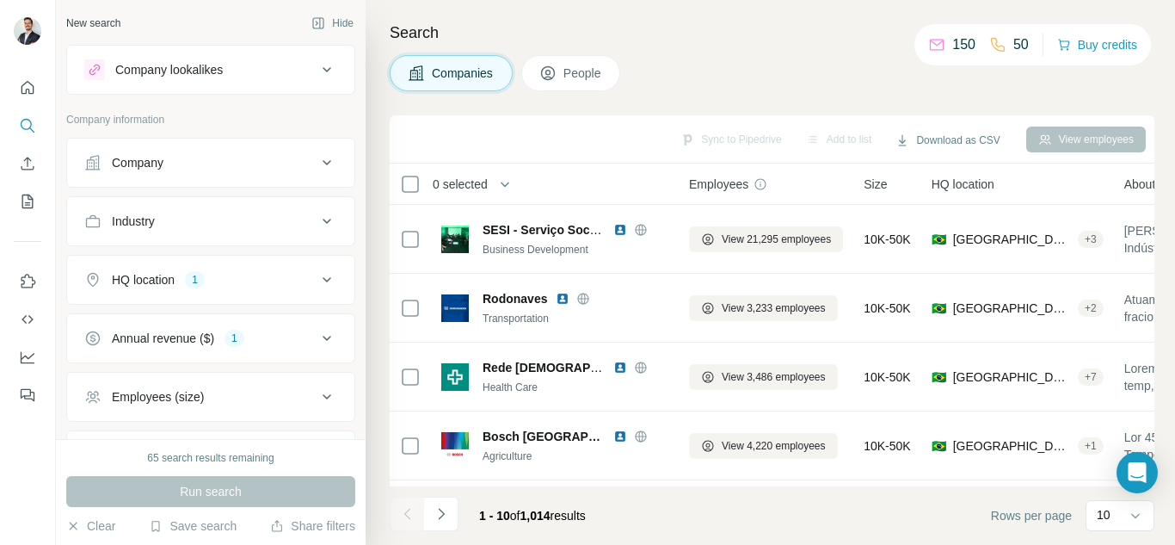
click at [317, 169] on icon at bounding box center [327, 162] width 21 height 21
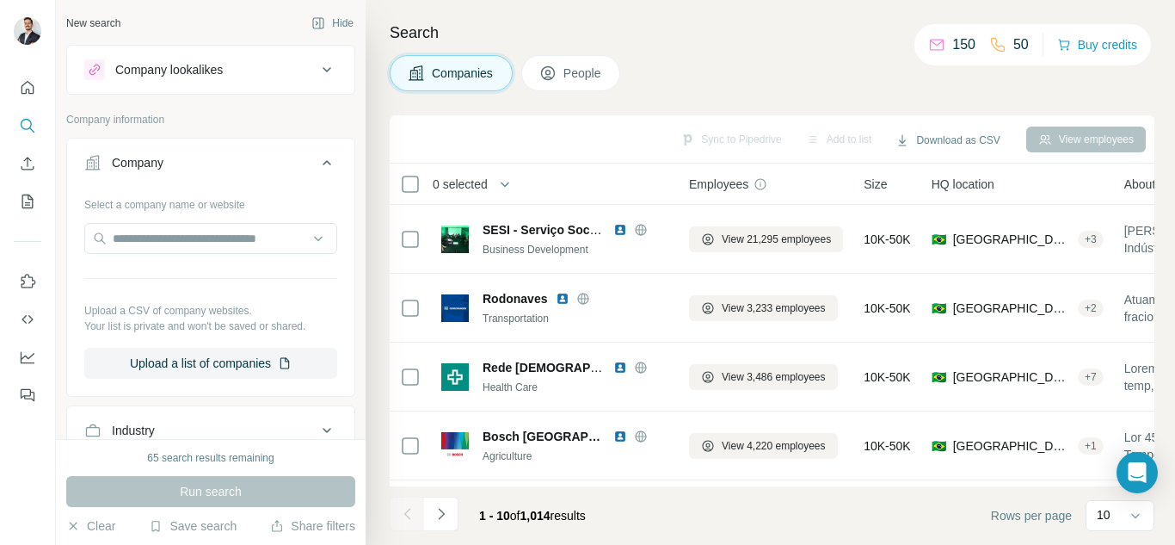
click at [309, 176] on button "Company" at bounding box center [210, 166] width 287 height 48
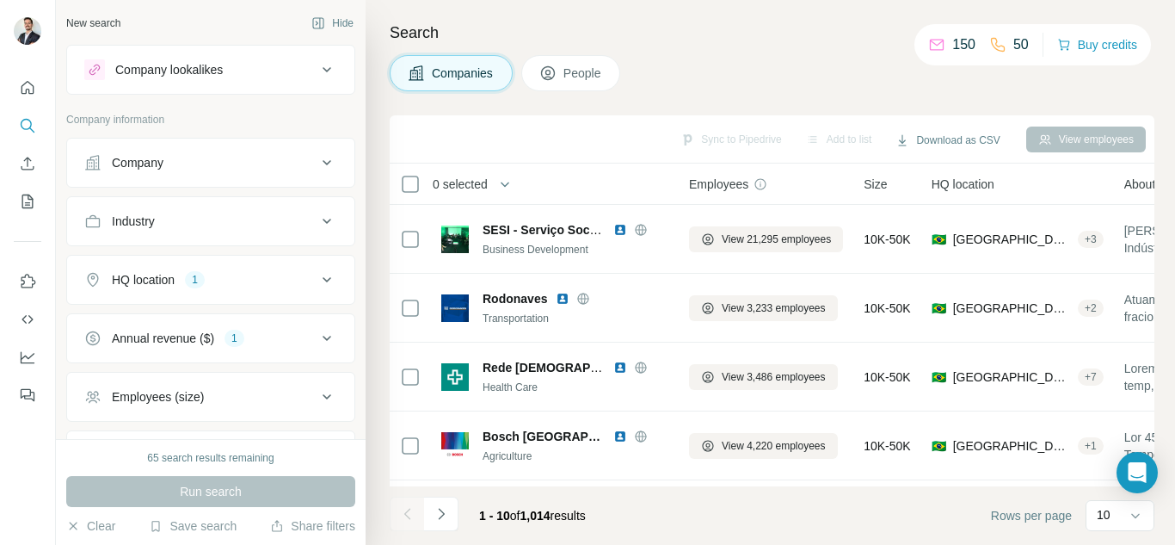
click at [580, 71] on span "People" at bounding box center [583, 73] width 40 height 17
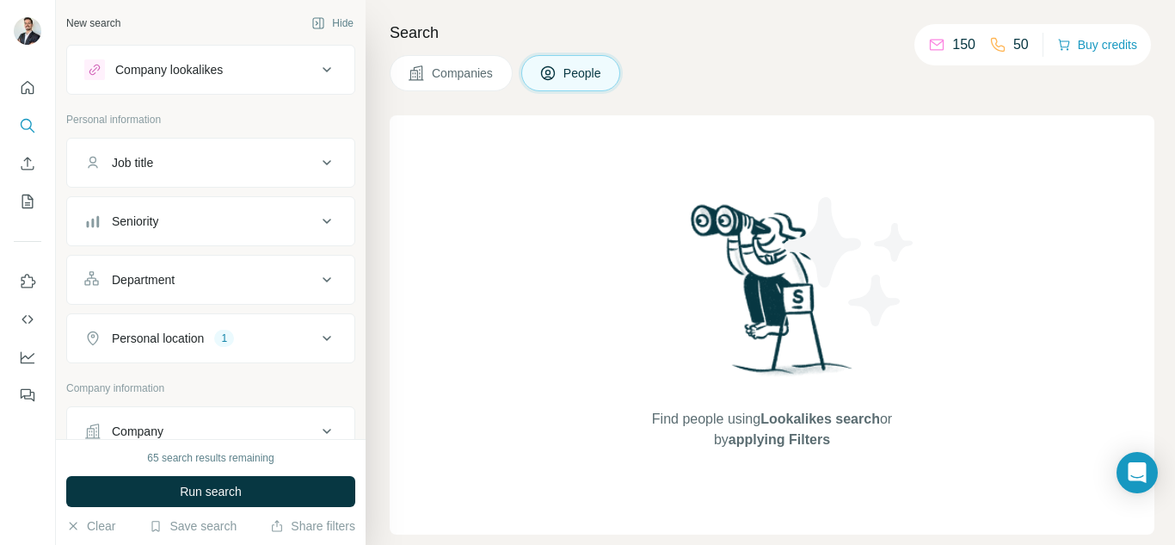
click at [278, 162] on div "Job title" at bounding box center [200, 162] width 232 height 17
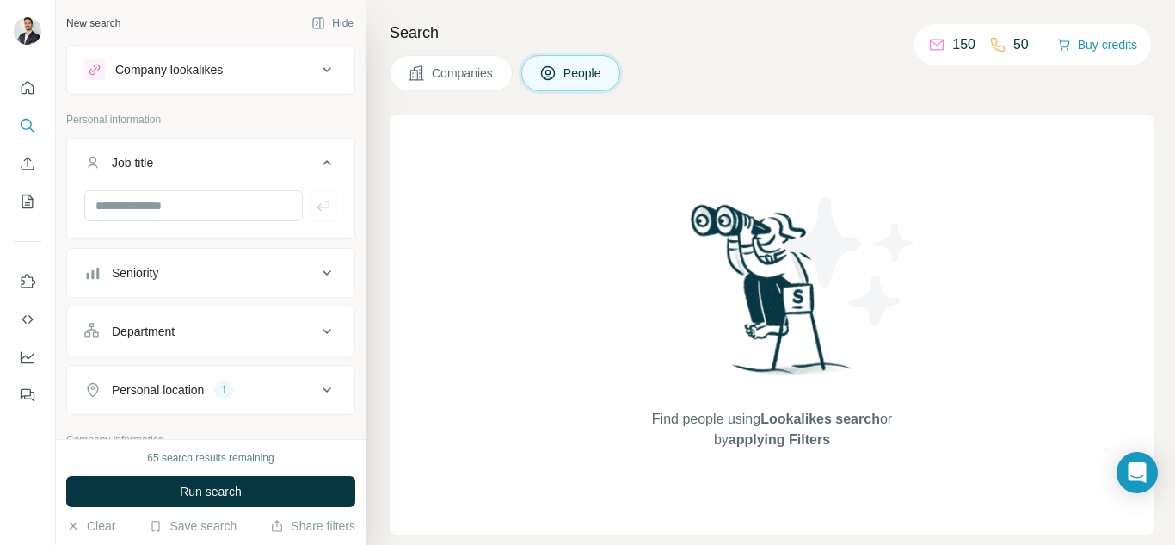
click at [198, 262] on button "Seniority" at bounding box center [210, 272] width 287 height 41
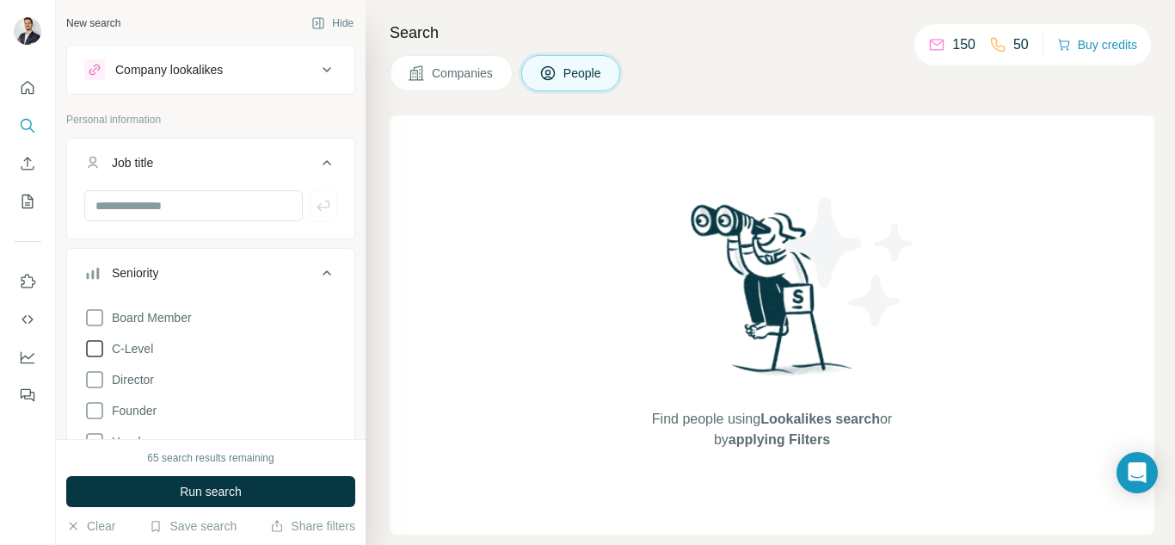
click at [100, 349] on icon at bounding box center [94, 348] width 21 height 21
click at [100, 381] on icon at bounding box center [94, 379] width 21 height 21
click at [98, 409] on icon at bounding box center [94, 410] width 21 height 21
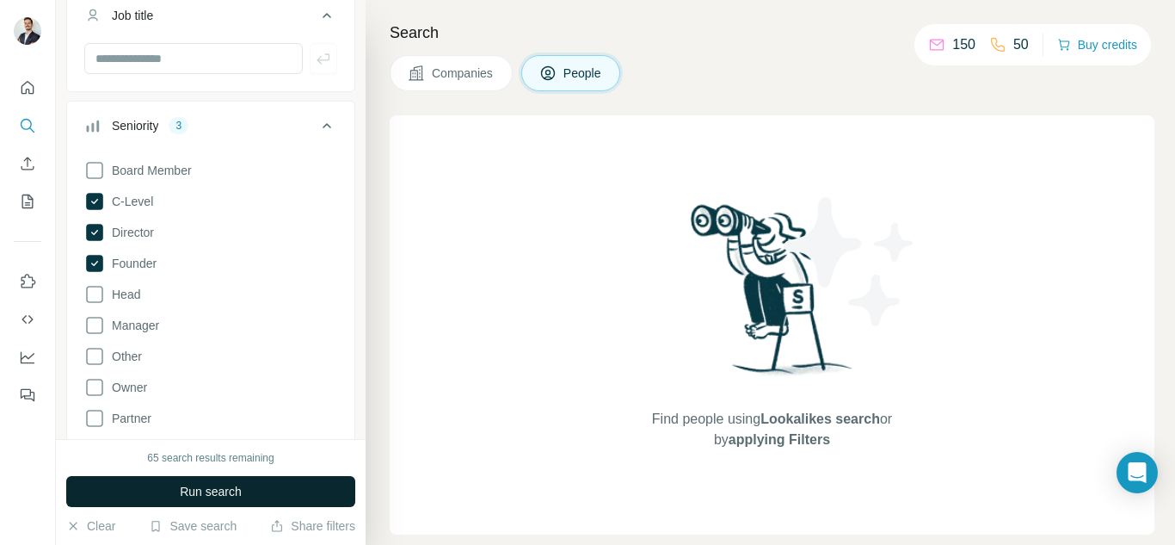
scroll to position [86, 0]
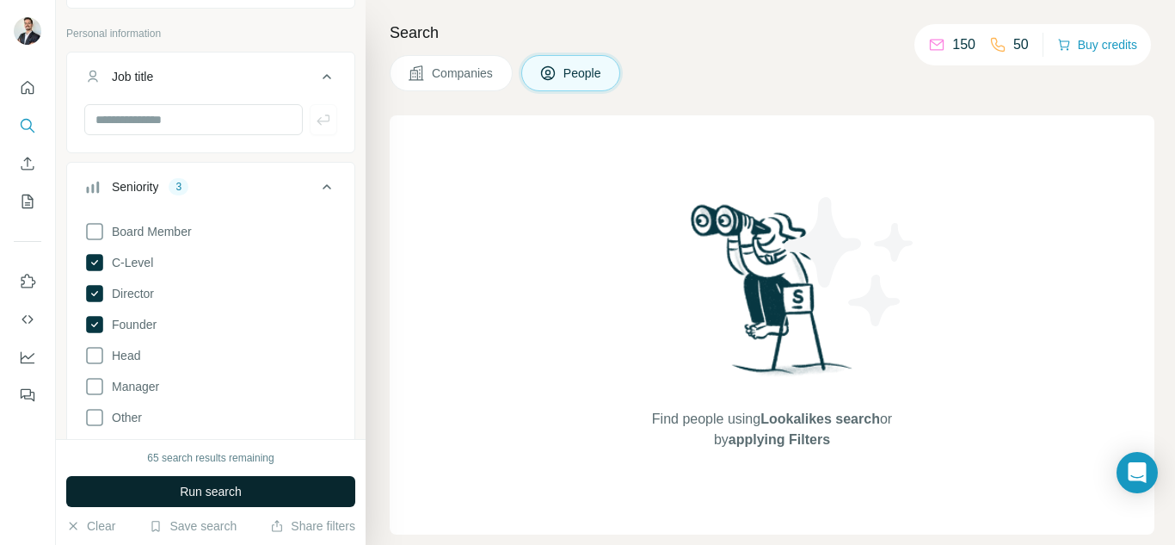
click at [237, 484] on span "Run search" at bounding box center [211, 491] width 62 height 17
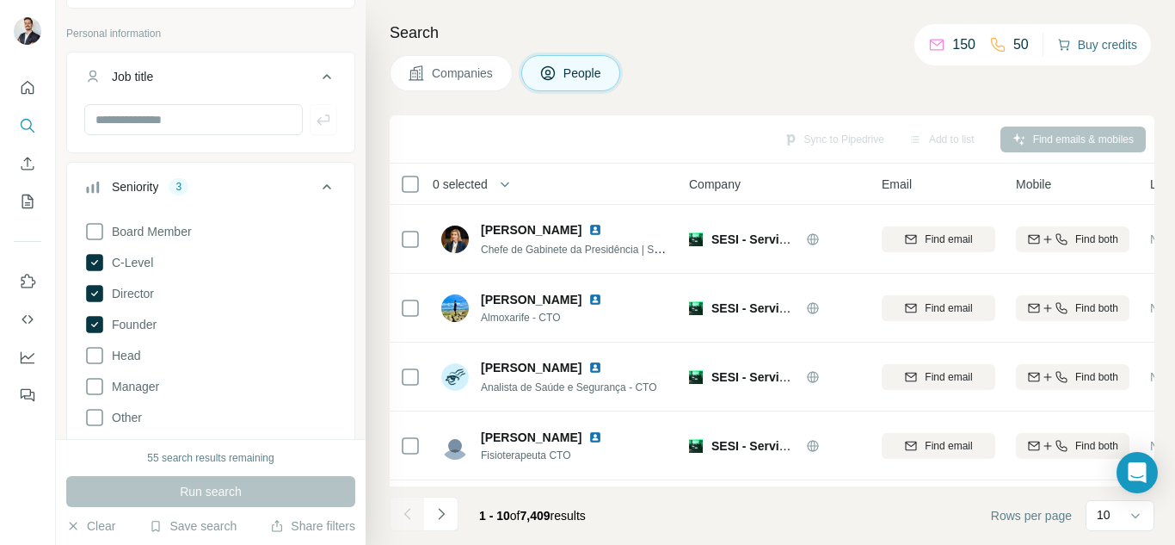
click at [1089, 49] on button "Buy credits" at bounding box center [1097, 45] width 80 height 24
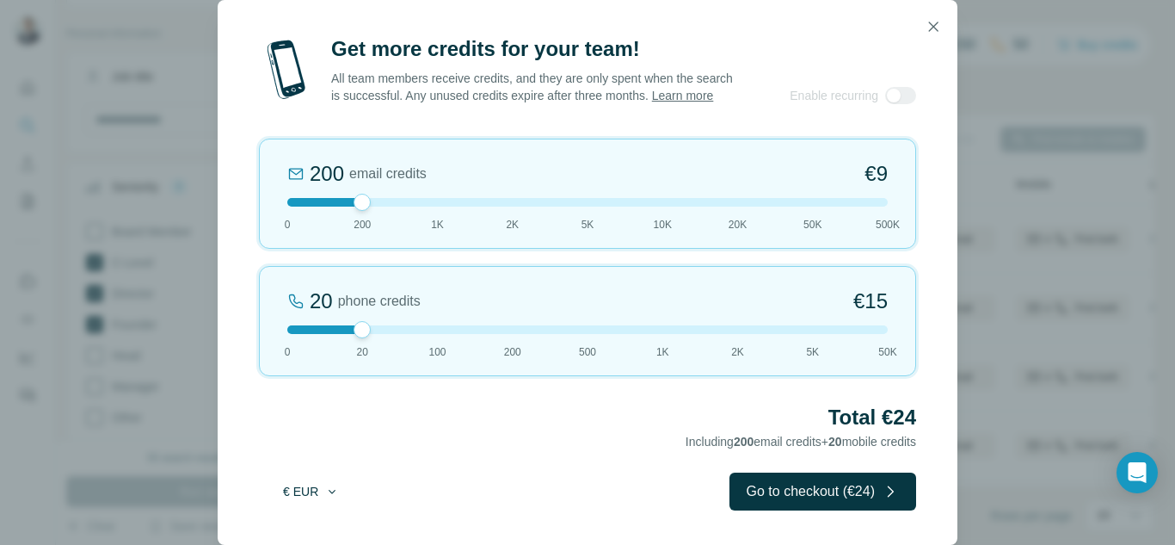
click at [325, 495] on icon "button" at bounding box center [332, 491] width 14 height 14
click at [290, 526] on span "$ USD" at bounding box center [291, 529] width 35 height 17
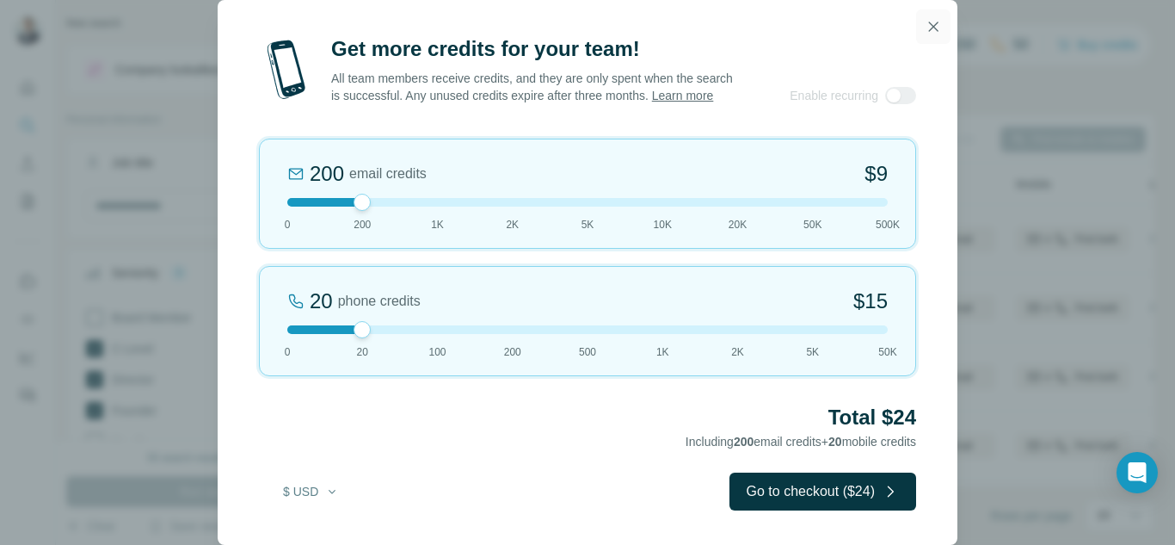
click at [935, 22] on icon "button" at bounding box center [933, 26] width 9 height 9
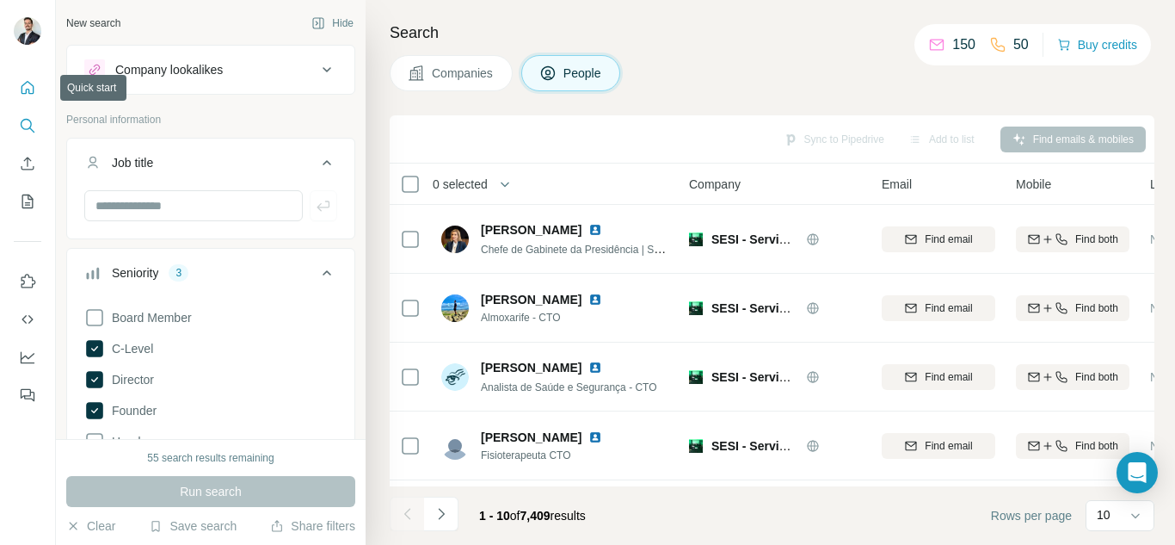
click at [34, 84] on icon "Quick start" at bounding box center [27, 87] width 17 height 17
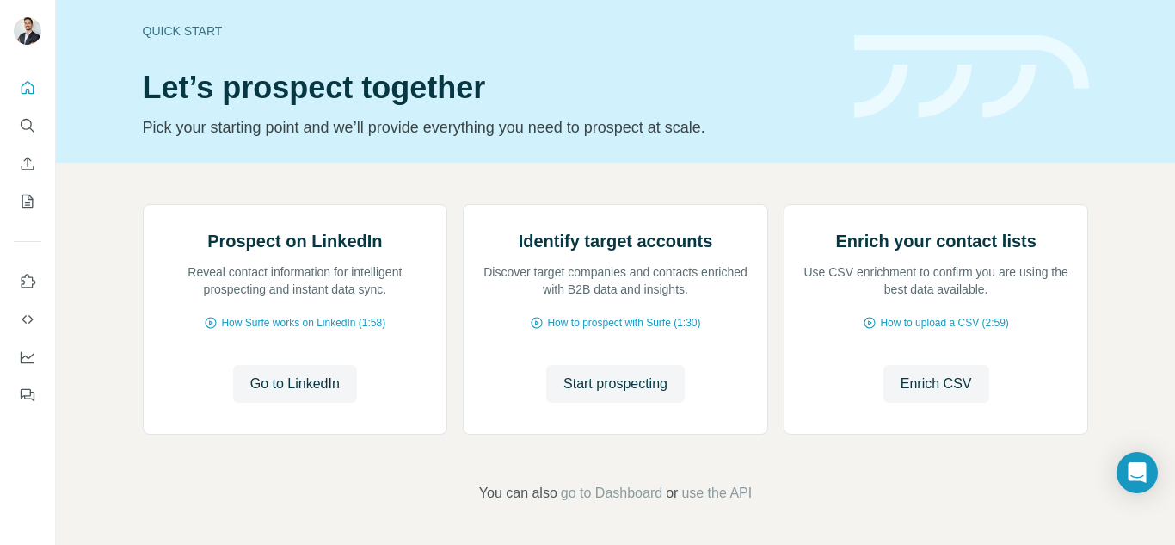
scroll to position [179, 0]
click at [338, 379] on button "Go to LinkedIn" at bounding box center [295, 384] width 124 height 38
click at [642, 386] on span "Start prospecting" at bounding box center [615, 383] width 104 height 21
